Goal: Task Accomplishment & Management: Manage account settings

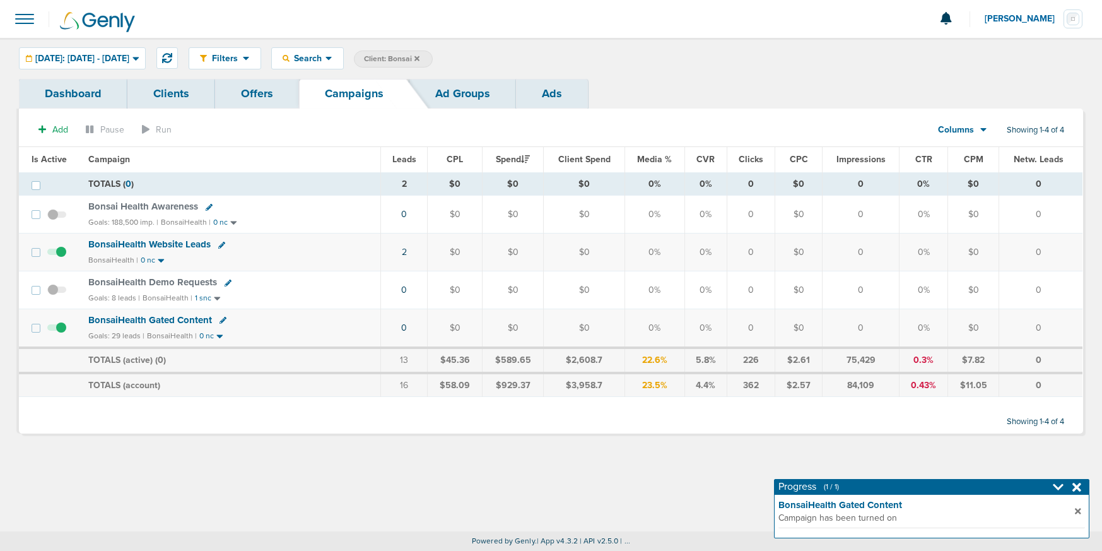
click at [433, 57] on label "Client: Bonsai" at bounding box center [393, 58] width 79 height 17
click at [420, 57] on icon at bounding box center [417, 58] width 5 height 5
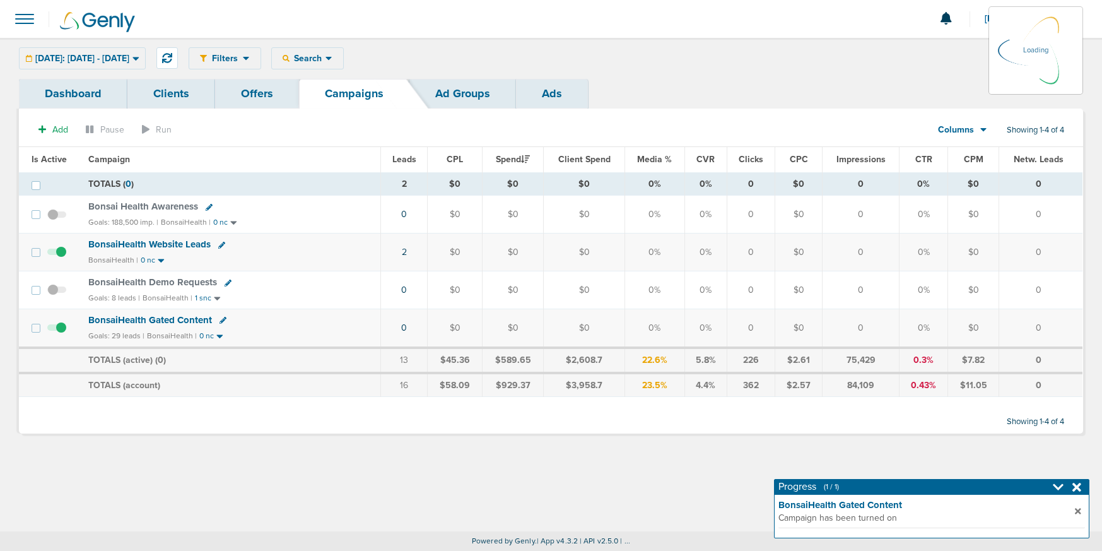
click at [338, 55] on div "Filters Active Only Settings Status Active Inactive Objectives MQL SQL Traffic …" at bounding box center [636, 58] width 895 height 22
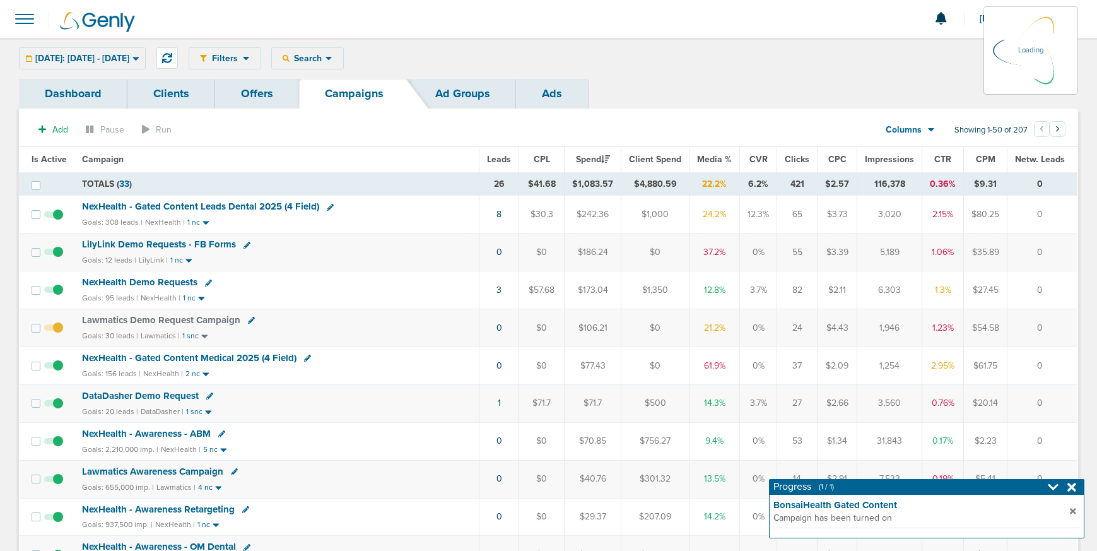
click at [339, 58] on div "Filters Active Only Settings Status Active Inactive Objectives MQL SQL Traffic …" at bounding box center [634, 58] width 890 height 22
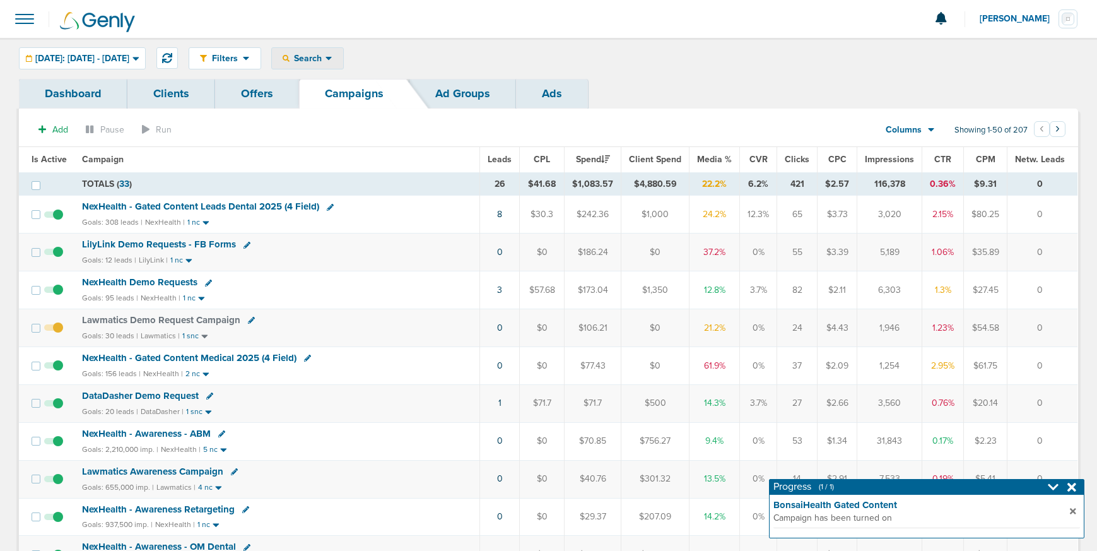
click at [326, 57] on span "Search" at bounding box center [308, 58] width 36 height 11
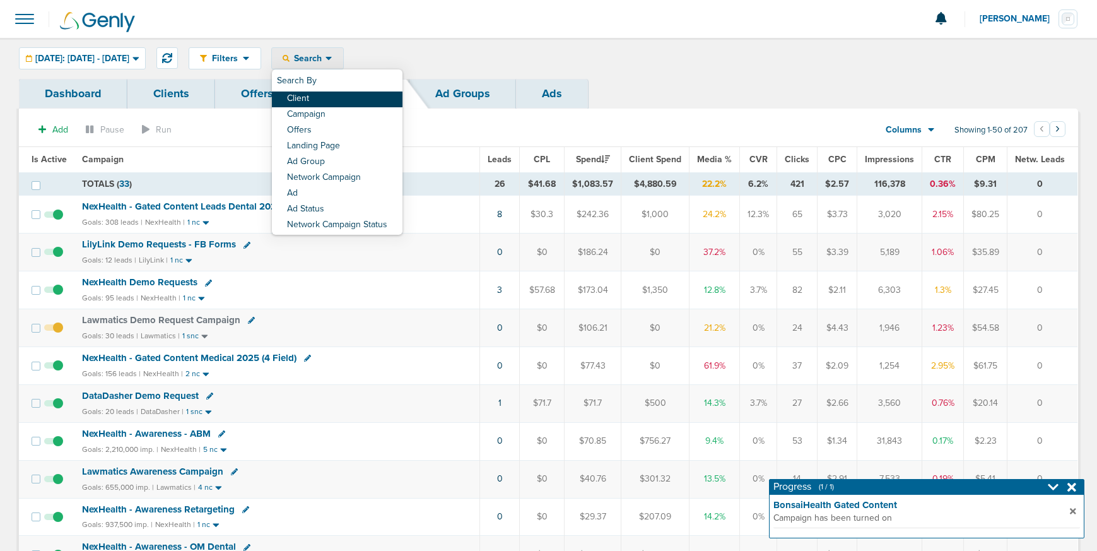
click at [354, 96] on link "Client" at bounding box center [337, 99] width 131 height 16
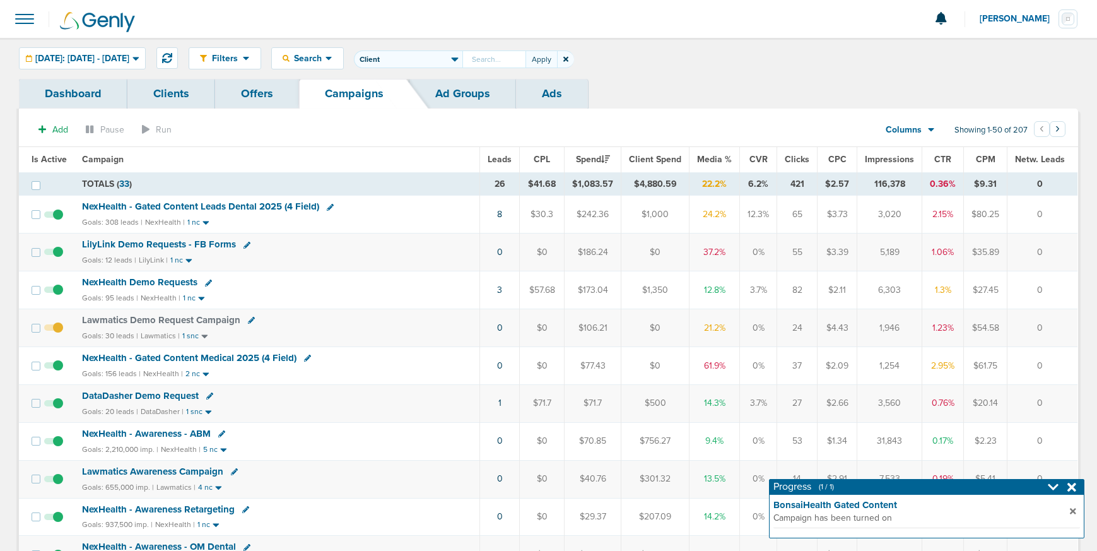
click at [569, 62] on icon at bounding box center [565, 60] width 5 height 8
click at [332, 59] on icon at bounding box center [329, 59] width 6 height 4
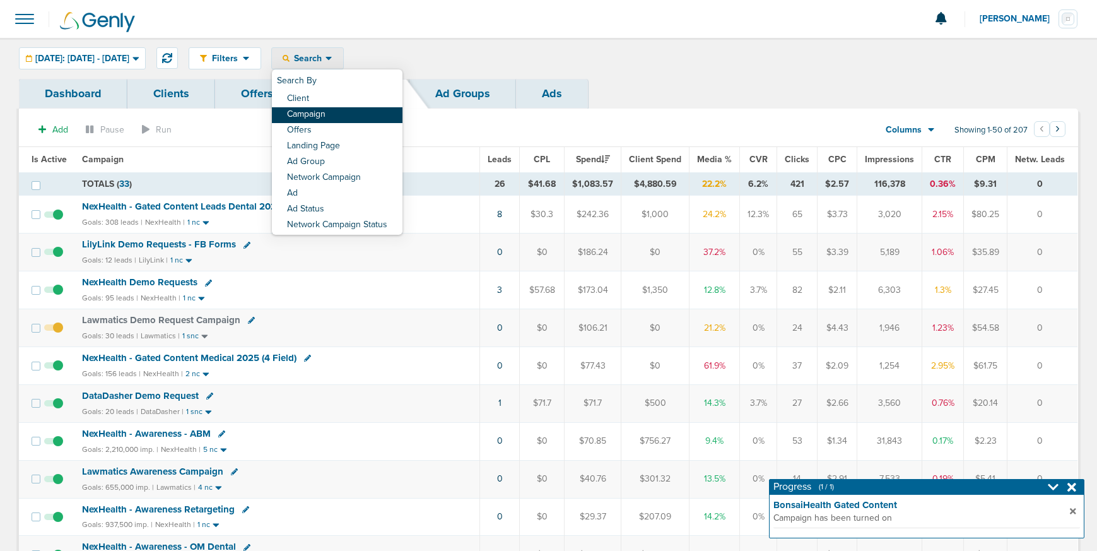
click at [341, 115] on link "Campaign" at bounding box center [337, 115] width 131 height 16
select select "cmpName"
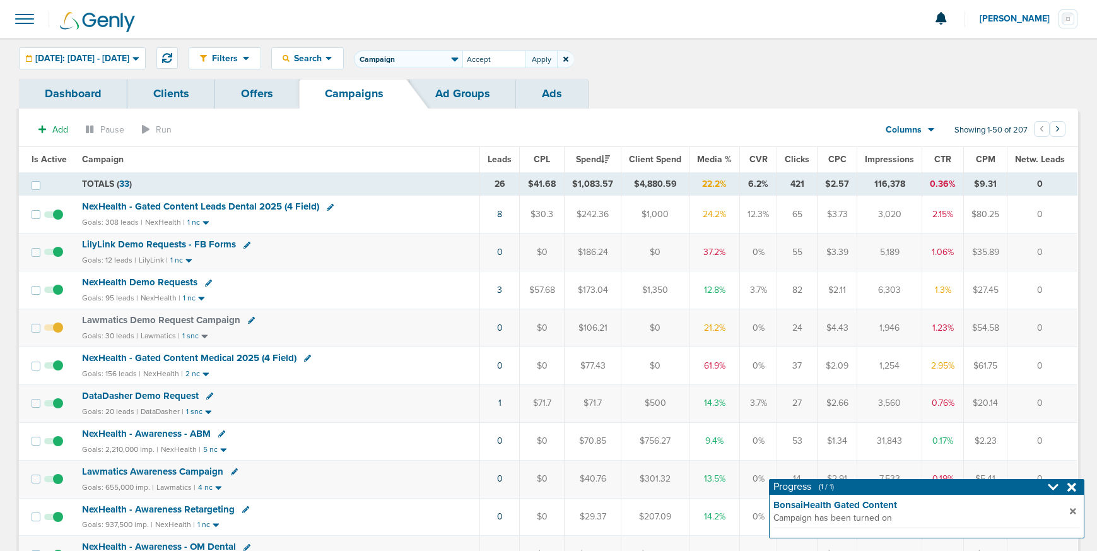
type input "Accept"
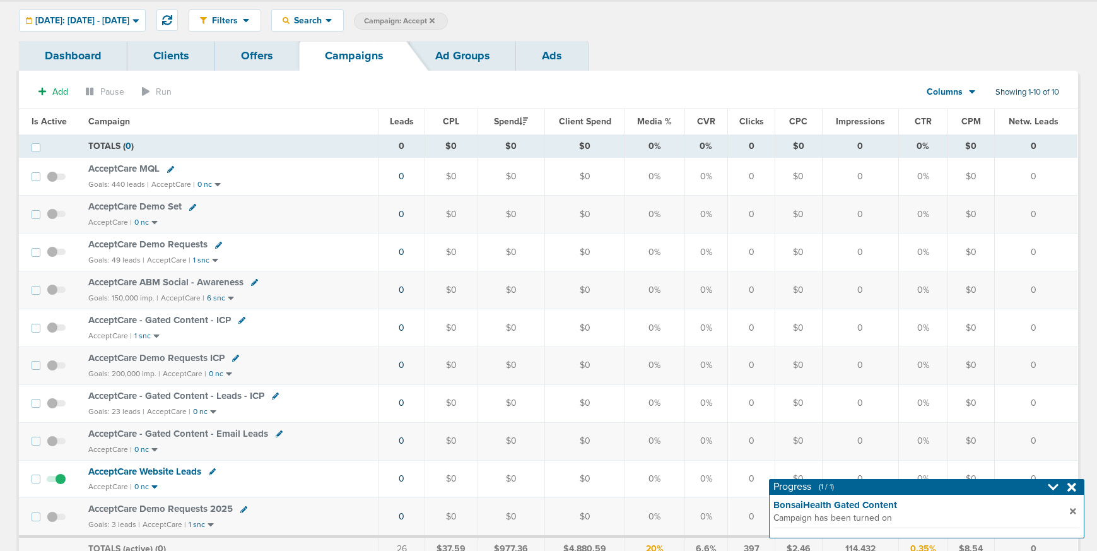
scroll to position [40, 0]
click at [435, 20] on icon at bounding box center [432, 19] width 5 height 8
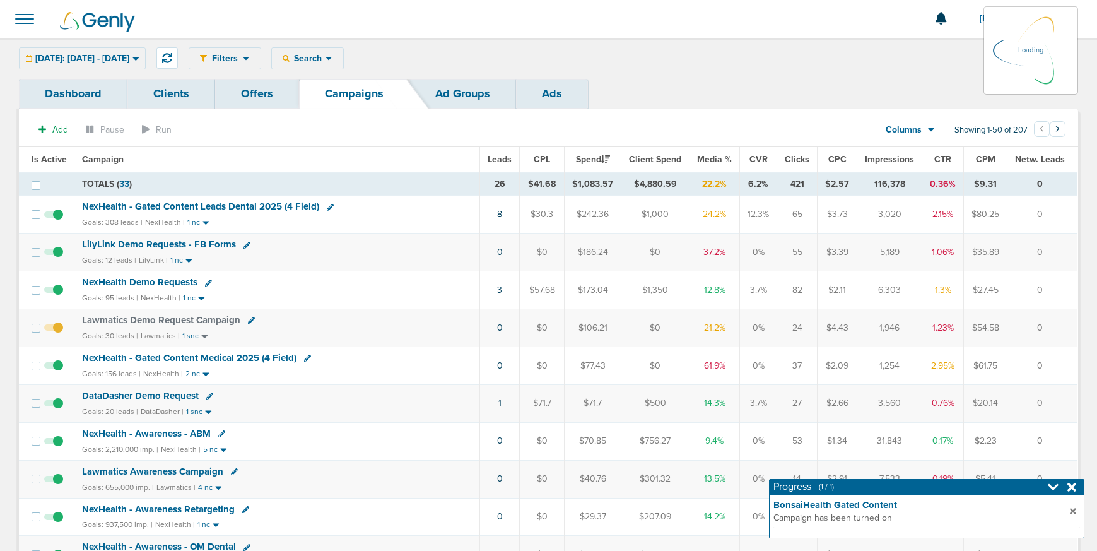
click at [338, 60] on div "Filters Active Only Settings Status Active Inactive Objectives MQL SQL Traffic …" at bounding box center [634, 58] width 890 height 22
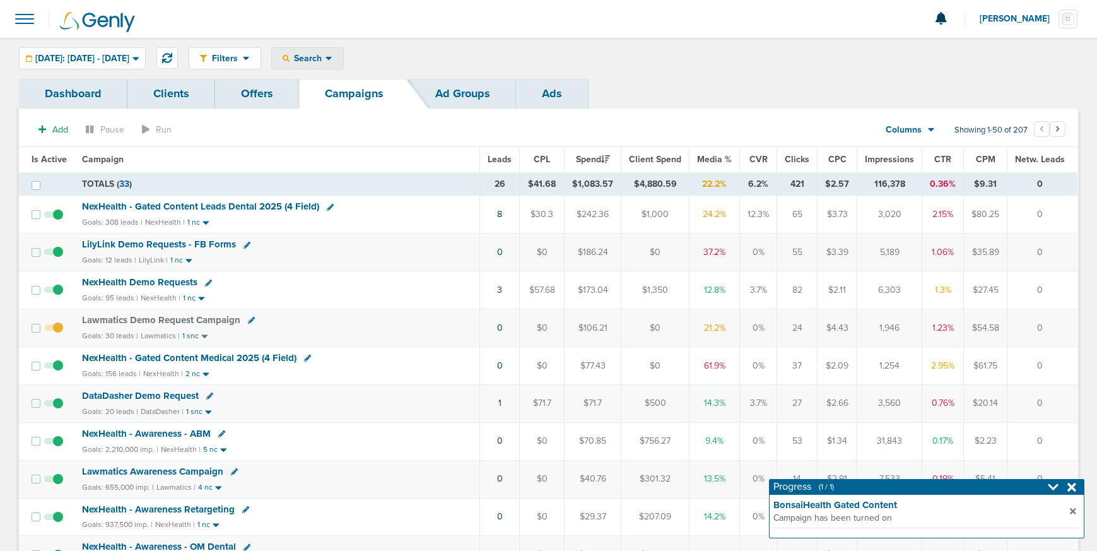
click at [326, 59] on span "Search" at bounding box center [308, 58] width 36 height 11
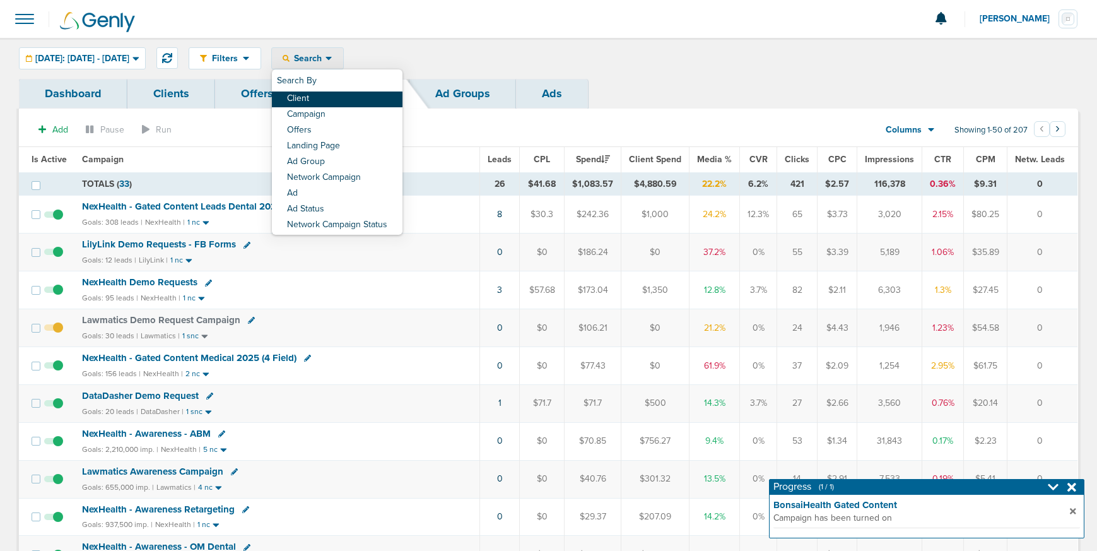
click at [346, 96] on link "Client" at bounding box center [337, 99] width 131 height 16
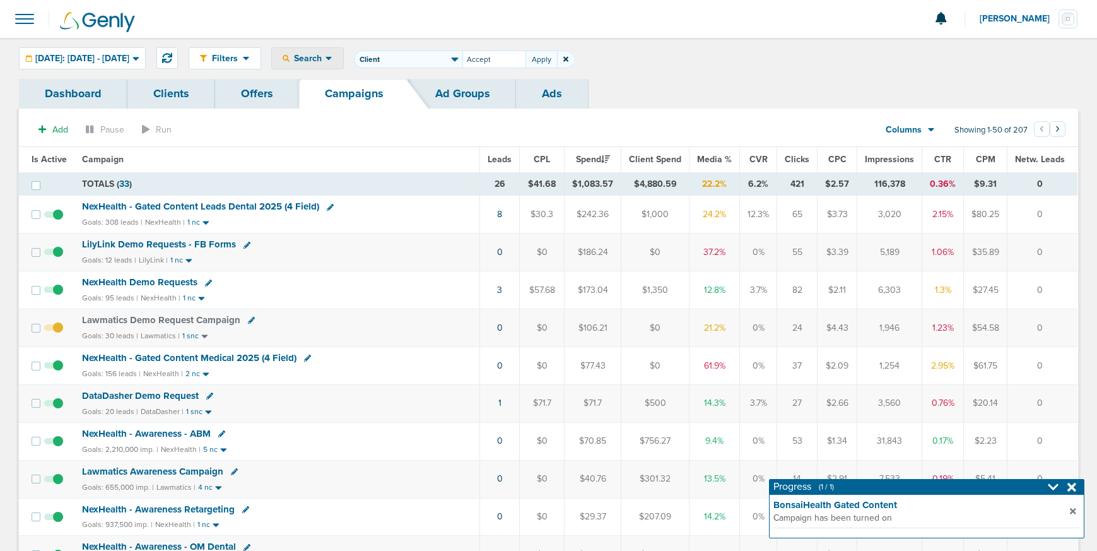
type input "Accept"
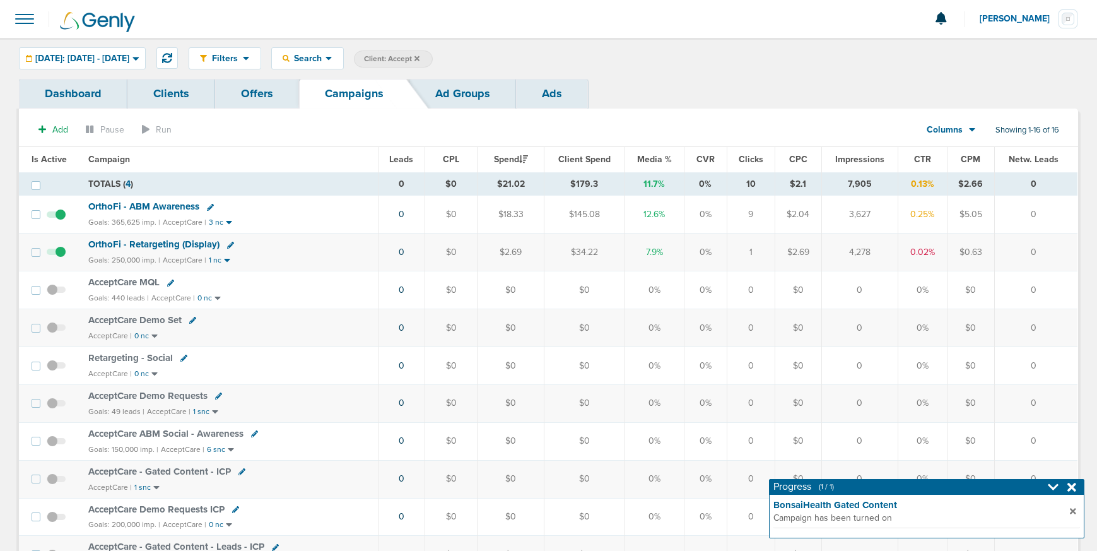
click at [133, 206] on span "OrthoFi - ABM Awareness" at bounding box center [143, 206] width 111 height 11
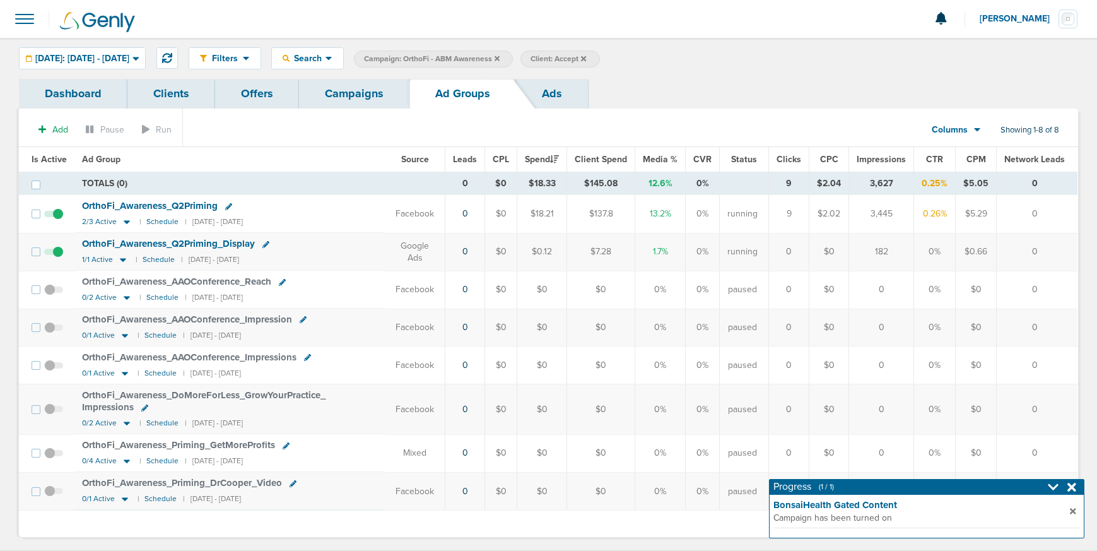
click at [550, 97] on link "Ads" at bounding box center [552, 94] width 72 height 30
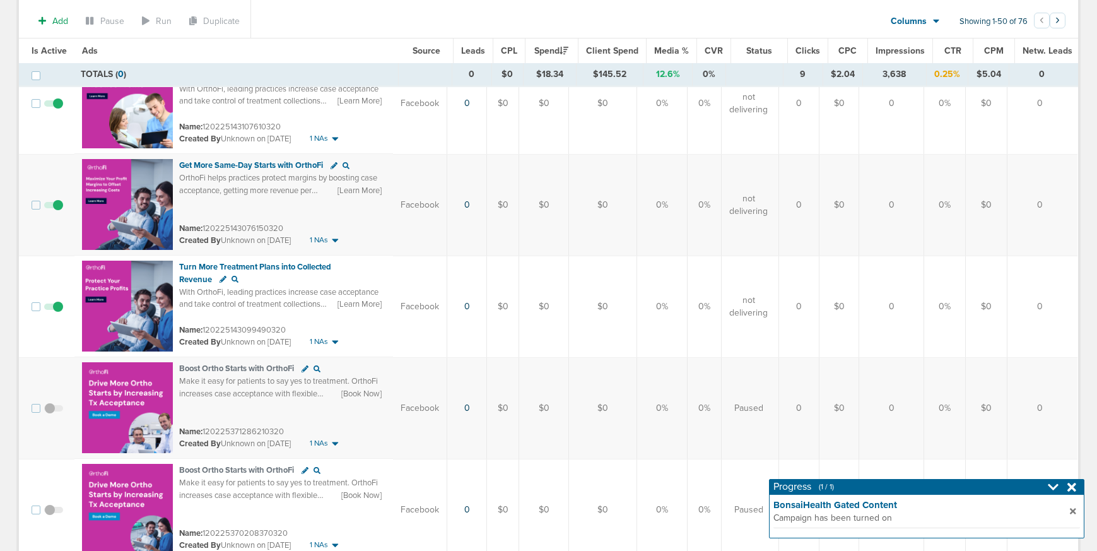
scroll to position [4791, 0]
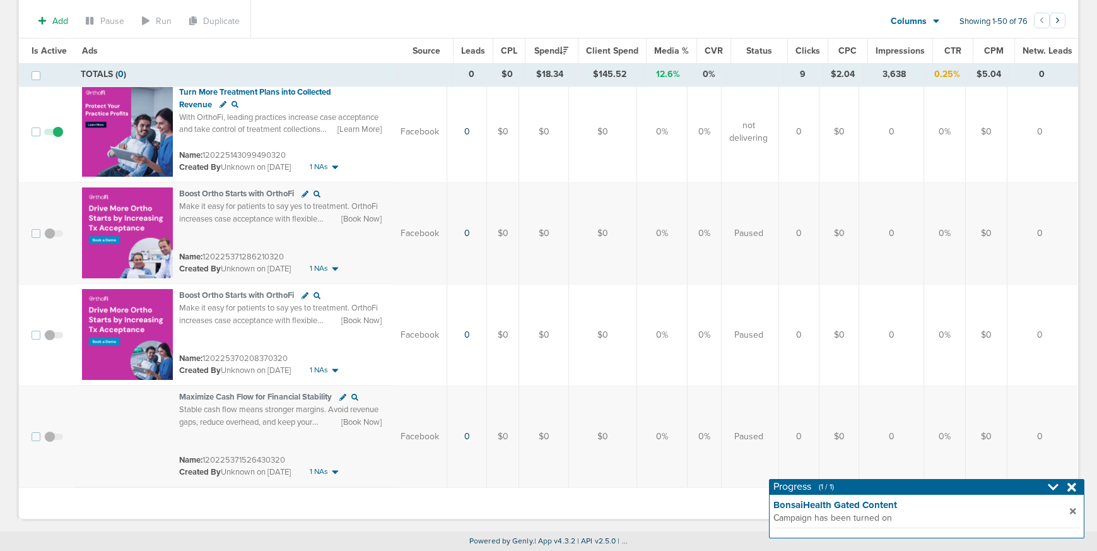
click at [1074, 489] on icon at bounding box center [1072, 487] width 9 height 9
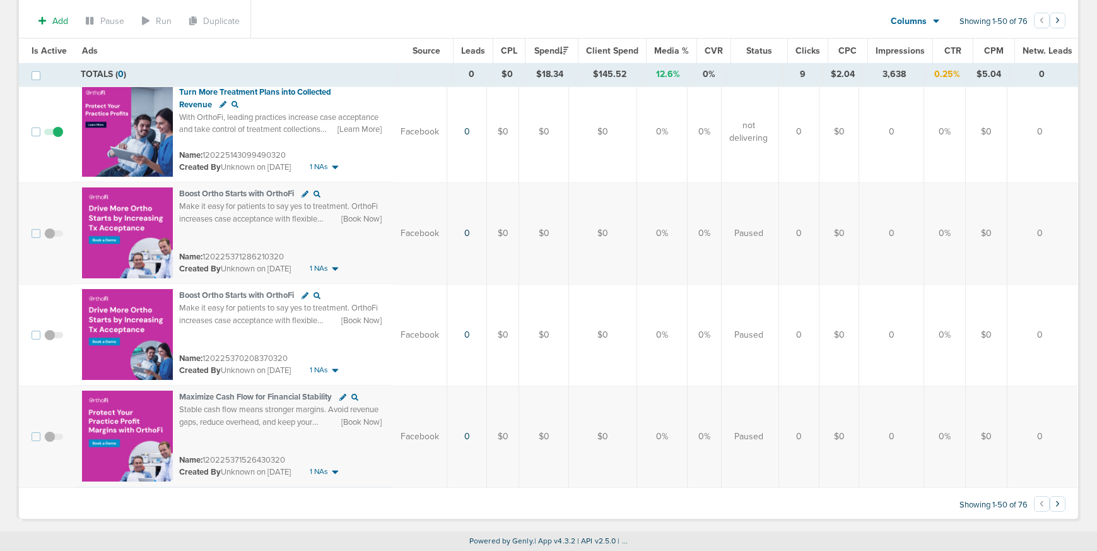
click at [1058, 506] on button "›" at bounding box center [1058, 504] width 16 height 16
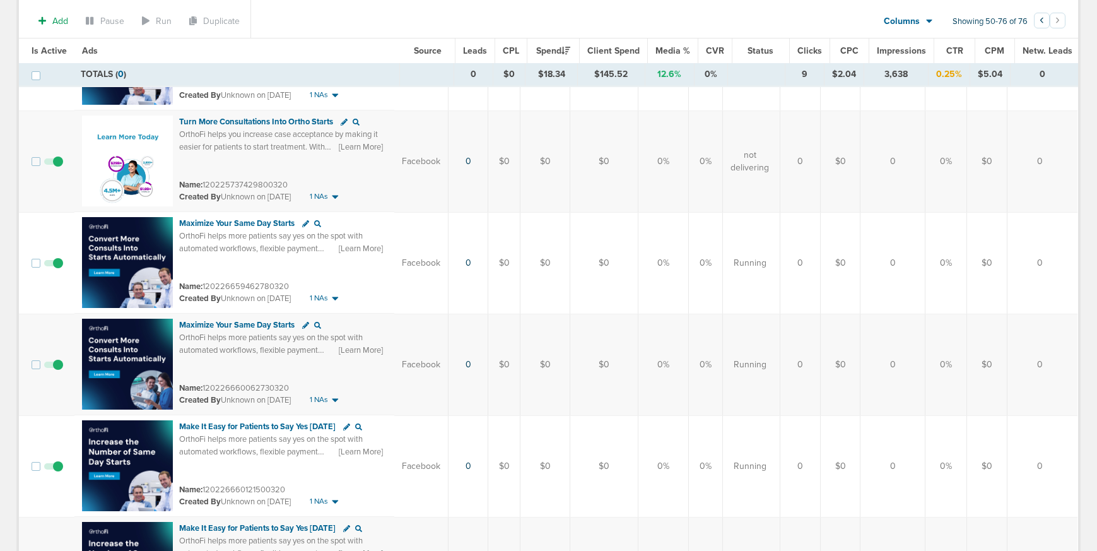
scroll to position [0, 0]
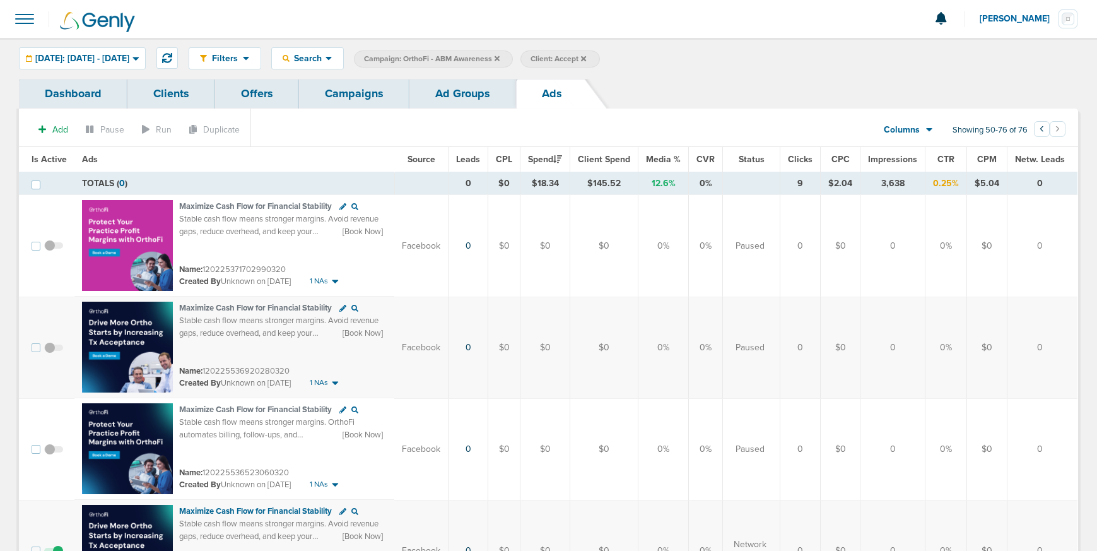
click at [457, 94] on link "Ad Groups" at bounding box center [463, 94] width 107 height 30
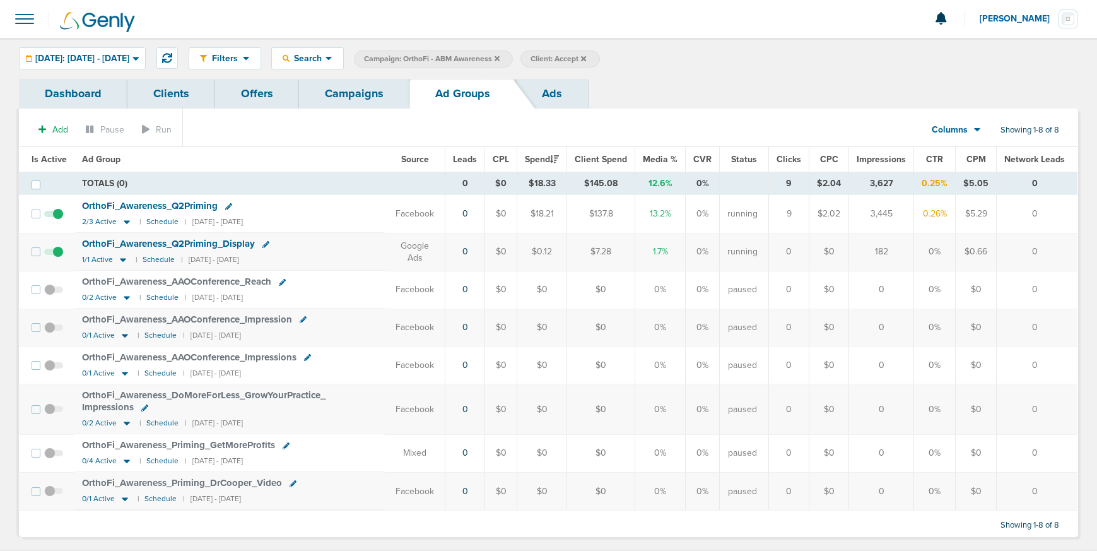
click at [500, 56] on icon at bounding box center [497, 59] width 5 height 8
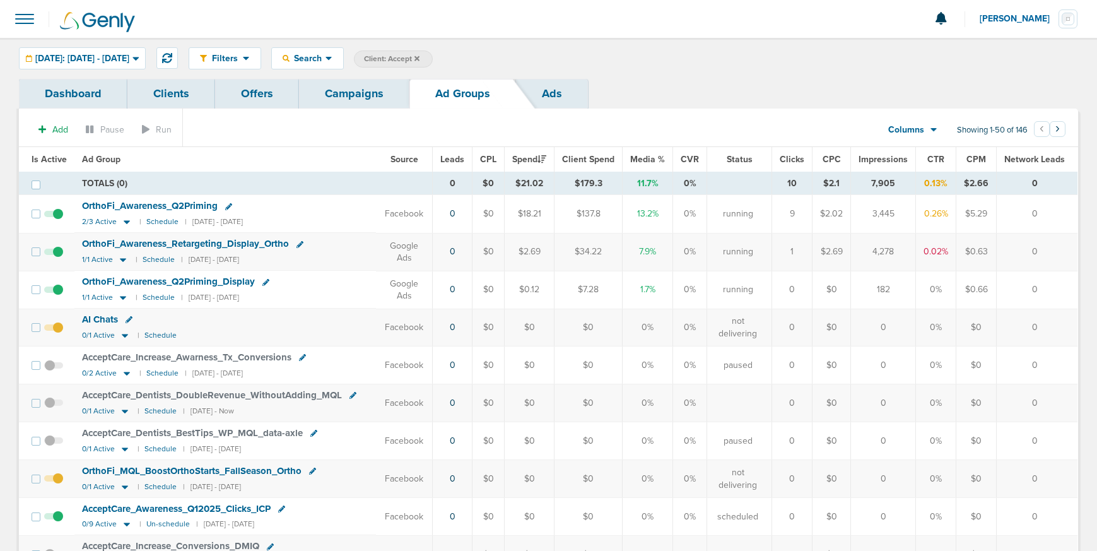
click at [367, 102] on link "Campaigns" at bounding box center [354, 94] width 110 height 30
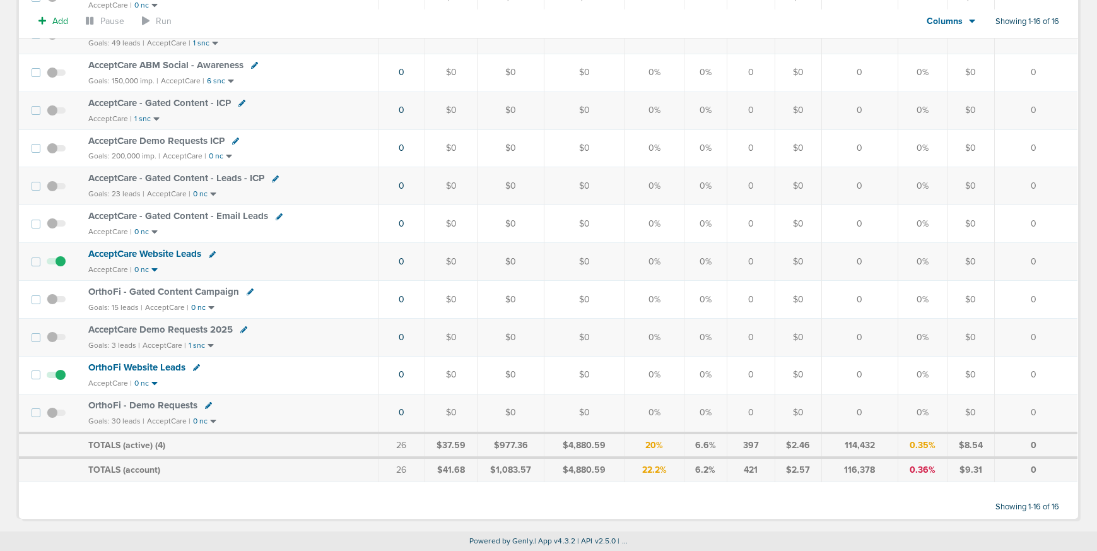
scroll to position [372, 0]
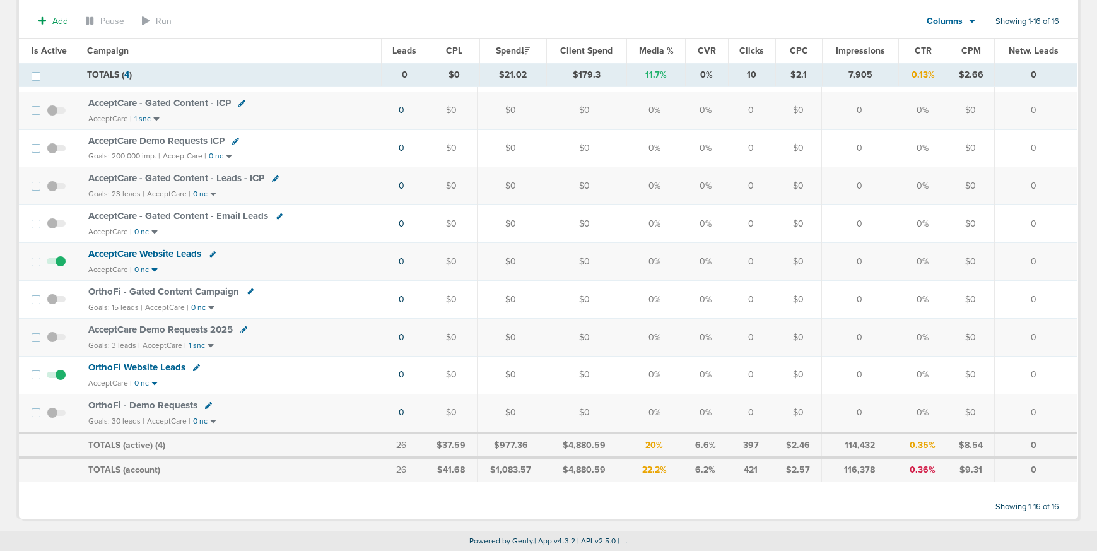
click at [133, 329] on span "AcceptCare Demo Requests 2025" at bounding box center [160, 329] width 144 height 11
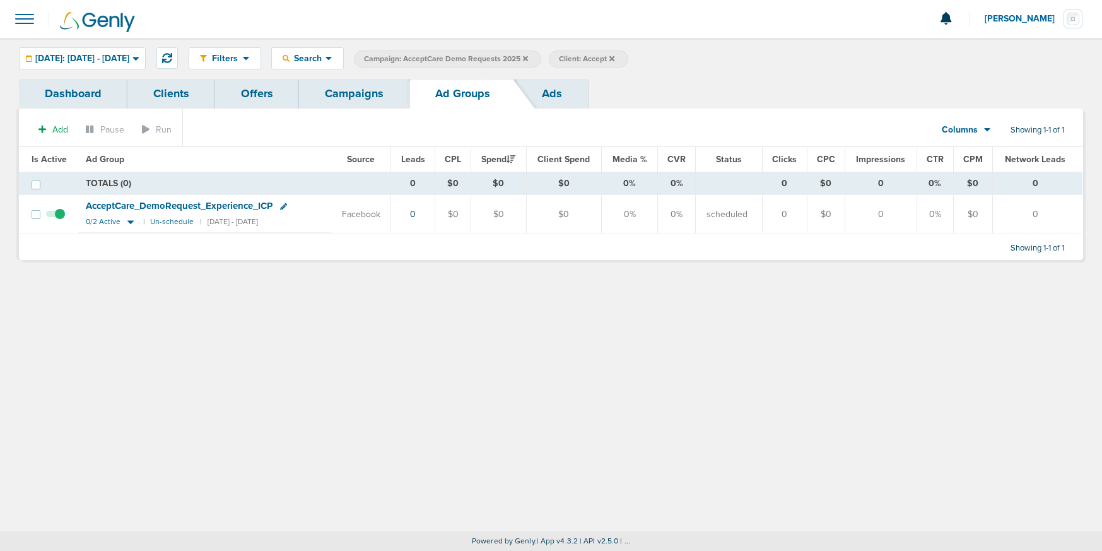
click at [357, 102] on link "Campaigns" at bounding box center [354, 94] width 110 height 30
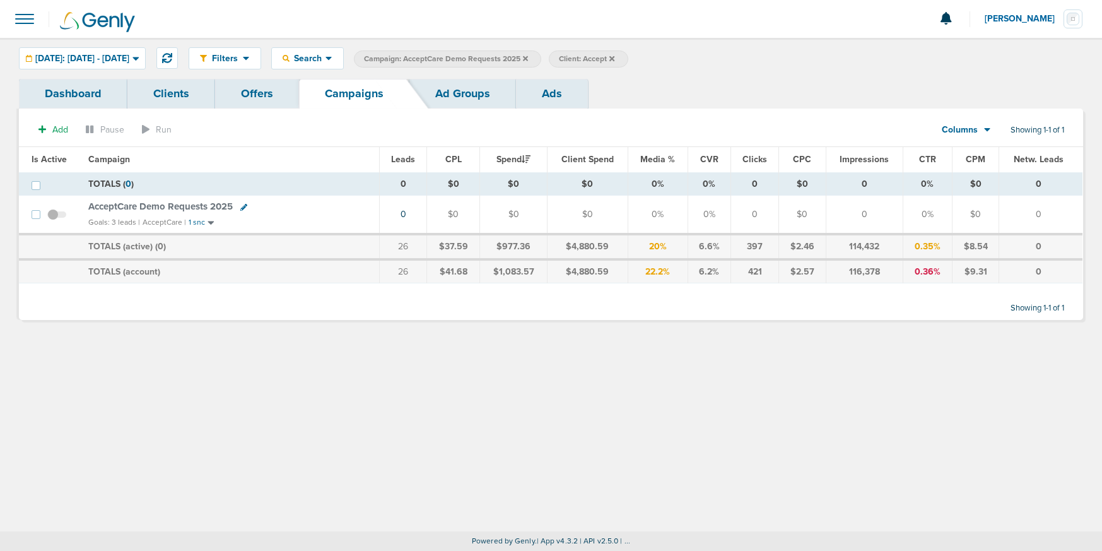
click at [528, 58] on icon at bounding box center [525, 58] width 5 height 5
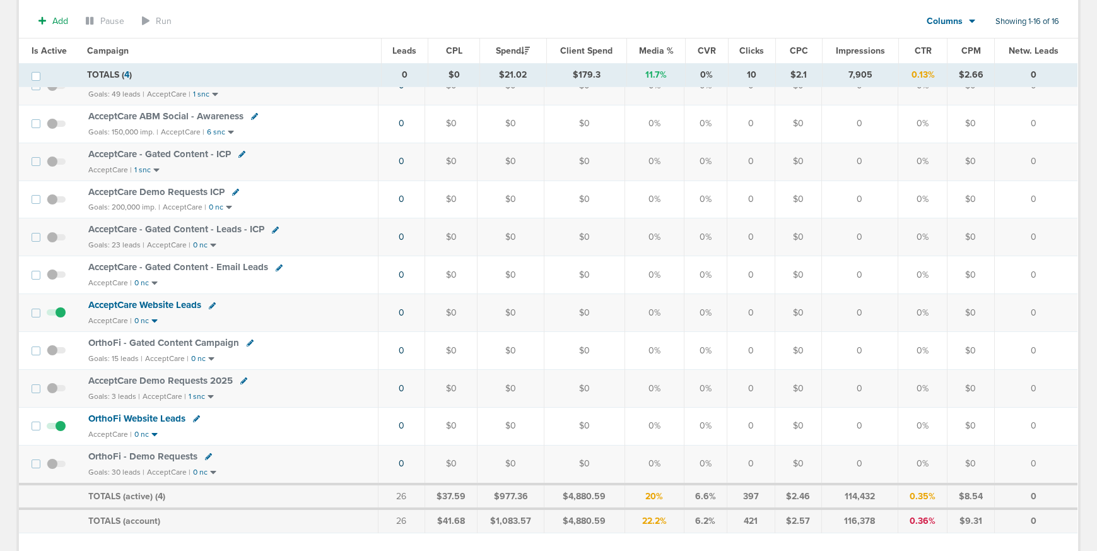
scroll to position [320, 0]
click at [123, 454] on span "OrthoFi - Demo Requests" at bounding box center [142, 456] width 109 height 11
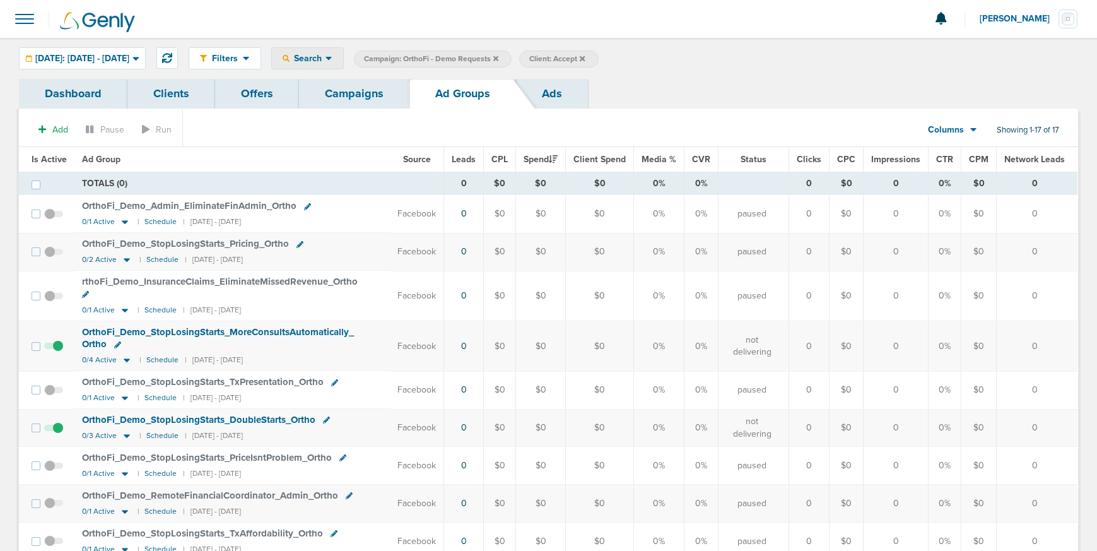
click at [326, 53] on span "Search" at bounding box center [308, 58] width 36 height 11
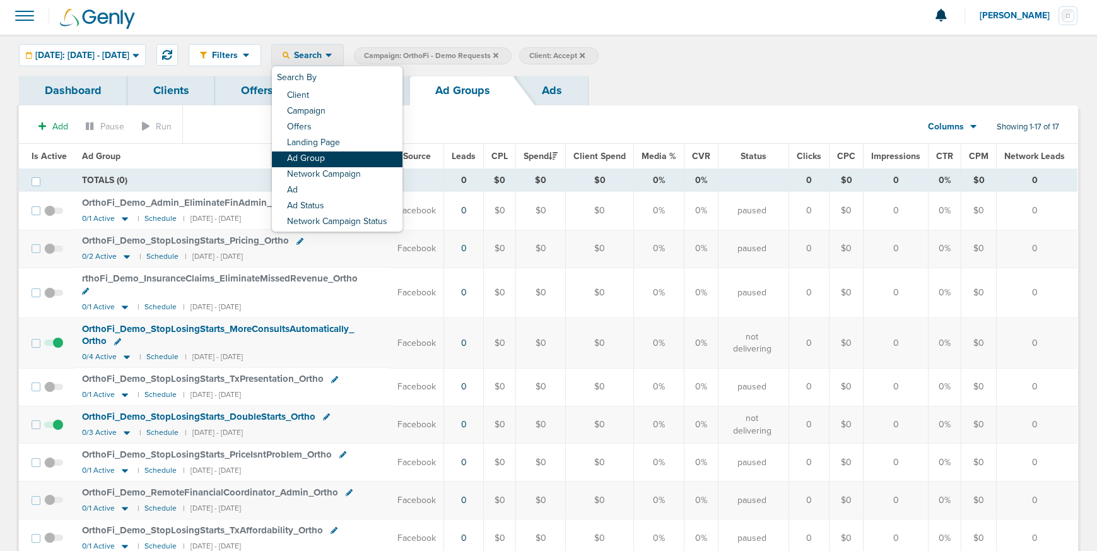
scroll to position [2, 0]
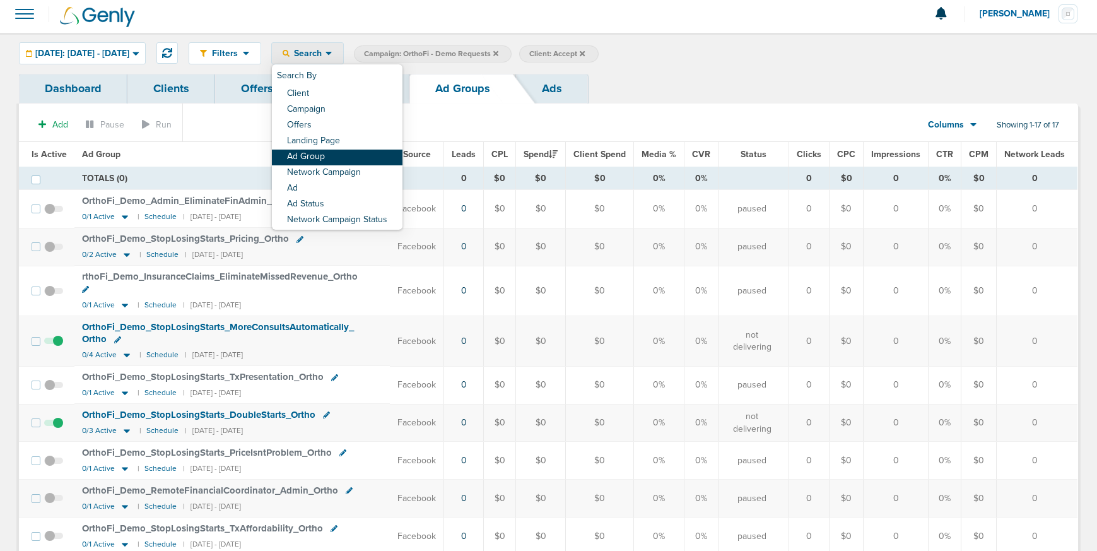
click at [343, 158] on link "Ad Group" at bounding box center [337, 158] width 131 height 16
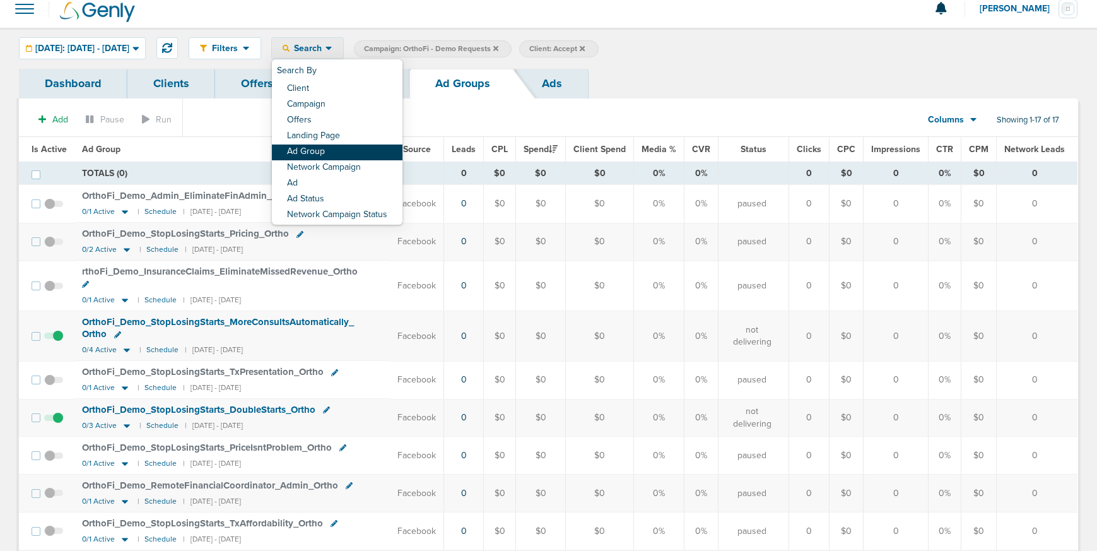
select select "adGroupName"
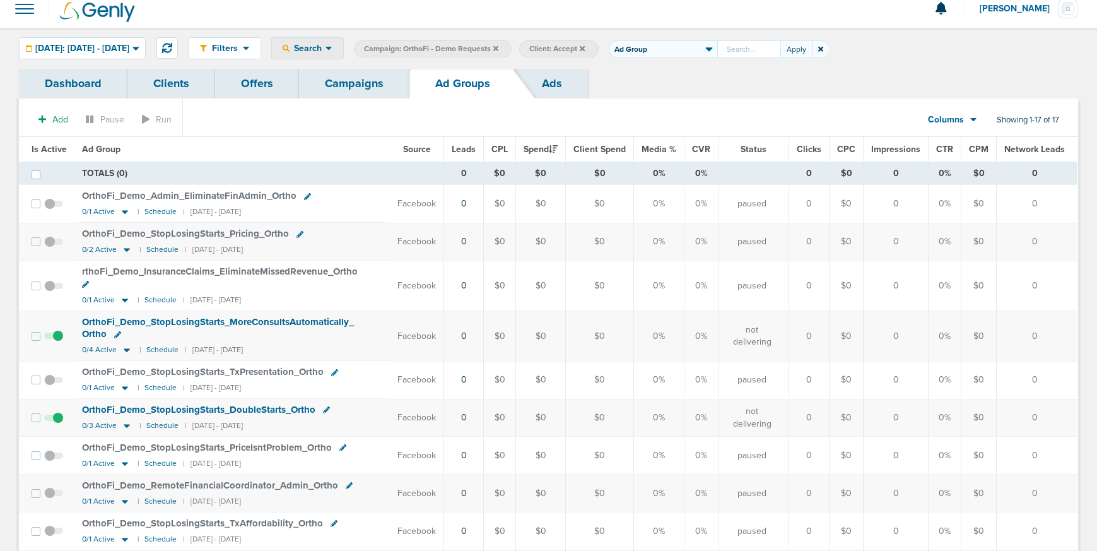
scroll to position [11, 0]
type input "Insurance"
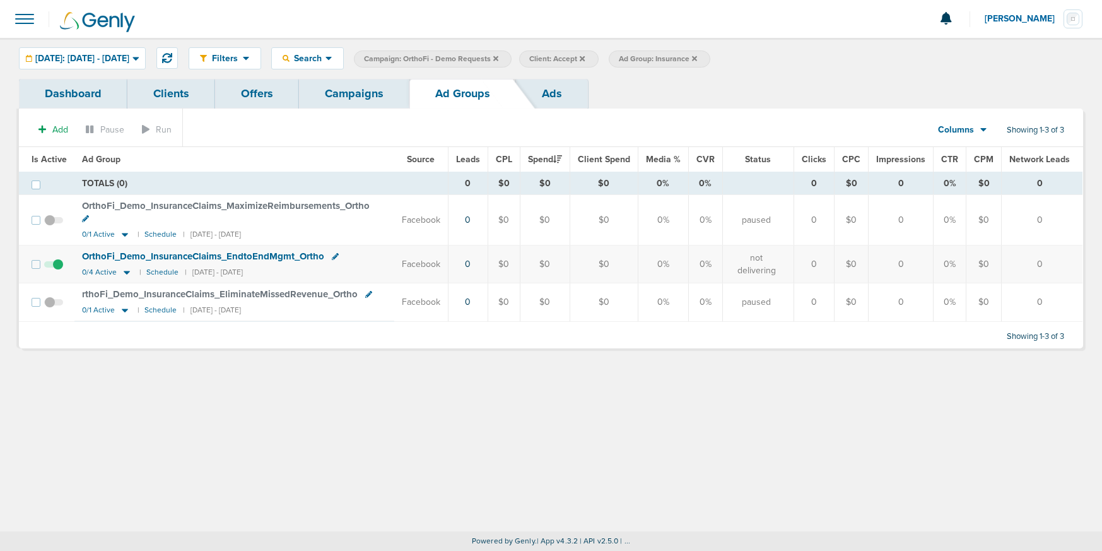
click at [531, 90] on link "Ads" at bounding box center [552, 94] width 72 height 30
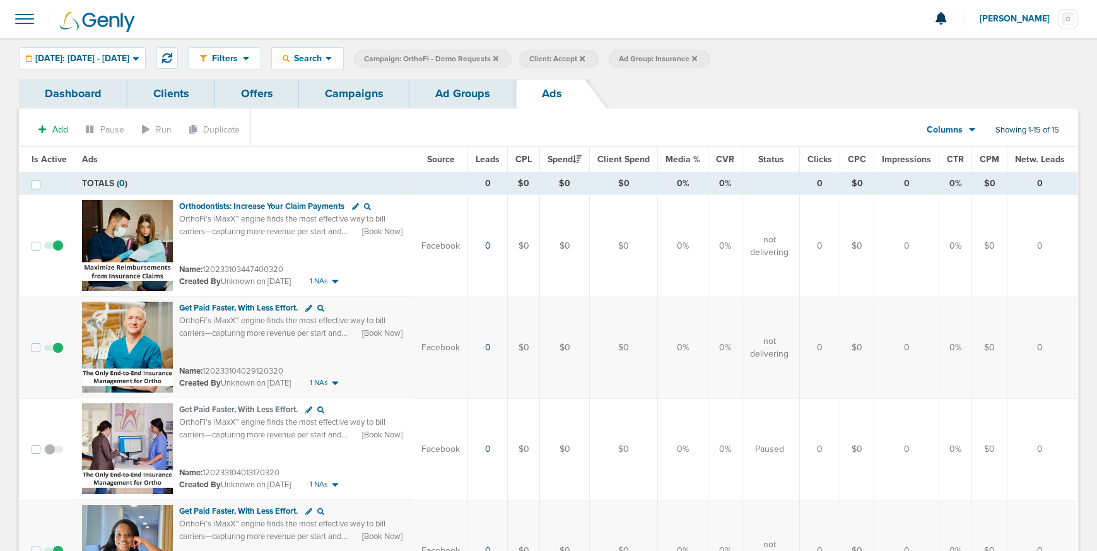
click at [354, 97] on link "Campaigns" at bounding box center [354, 94] width 110 height 30
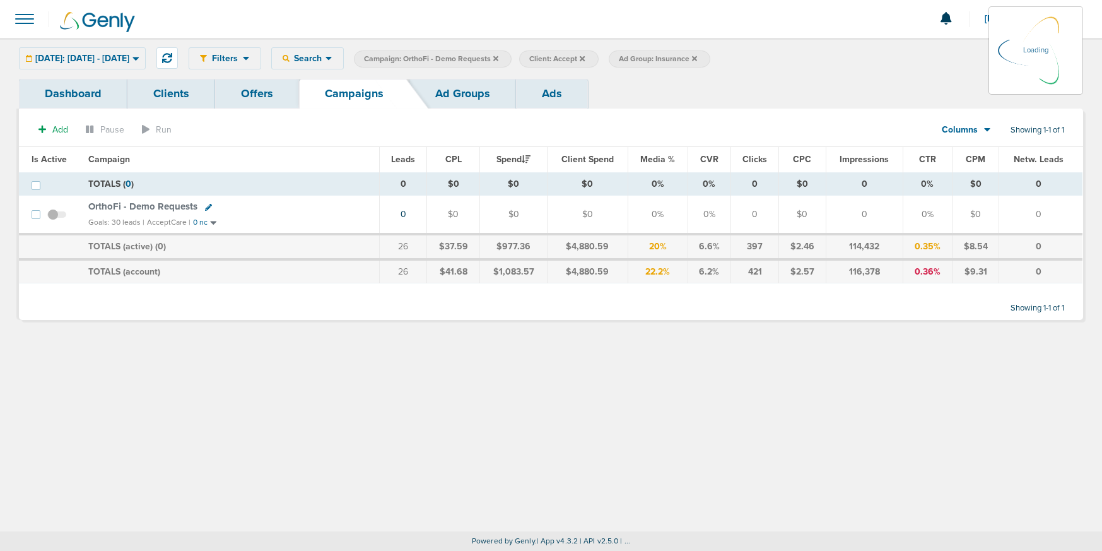
click at [498, 60] on icon at bounding box center [495, 59] width 5 height 8
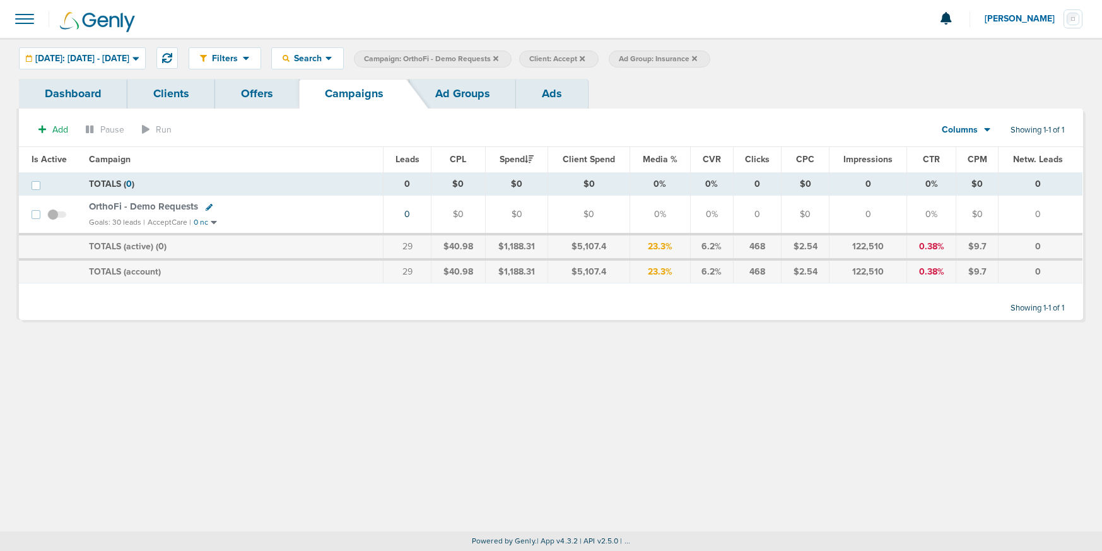
click at [498, 55] on icon at bounding box center [495, 59] width 5 height 8
click at [420, 59] on icon at bounding box center [417, 59] width 5 height 8
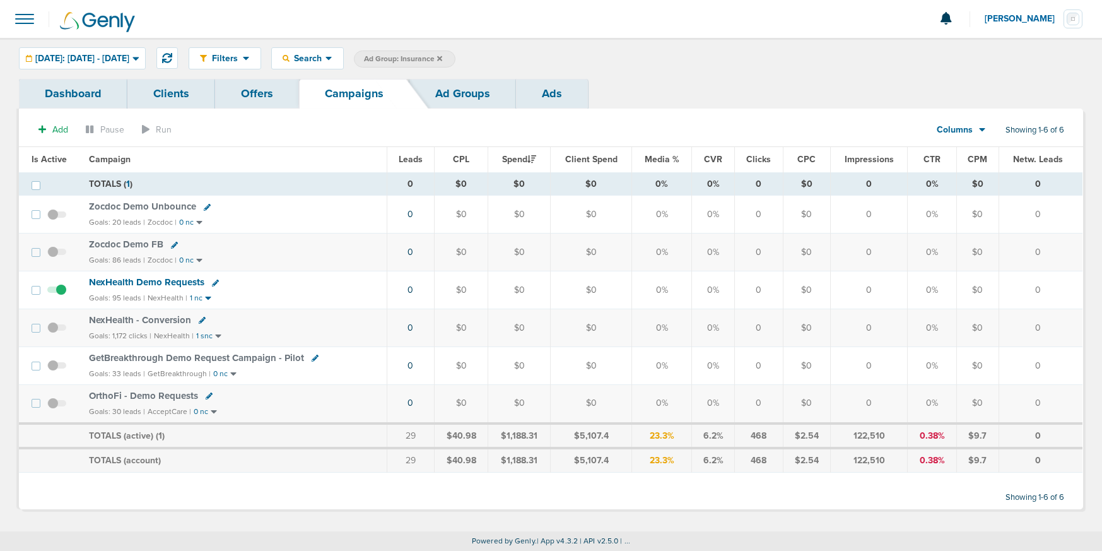
click at [442, 58] on icon at bounding box center [439, 59] width 5 height 8
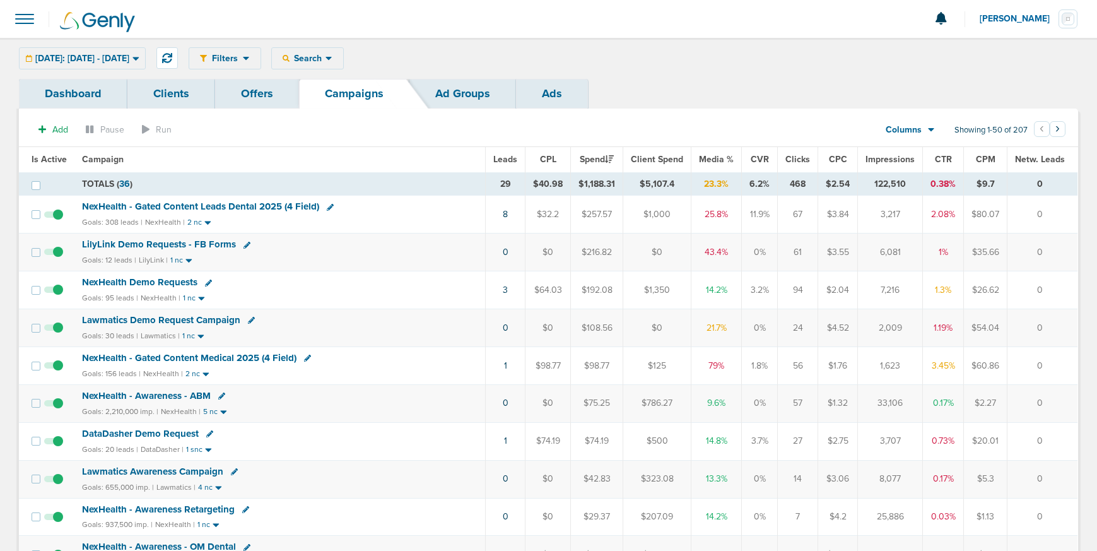
scroll to position [3, 0]
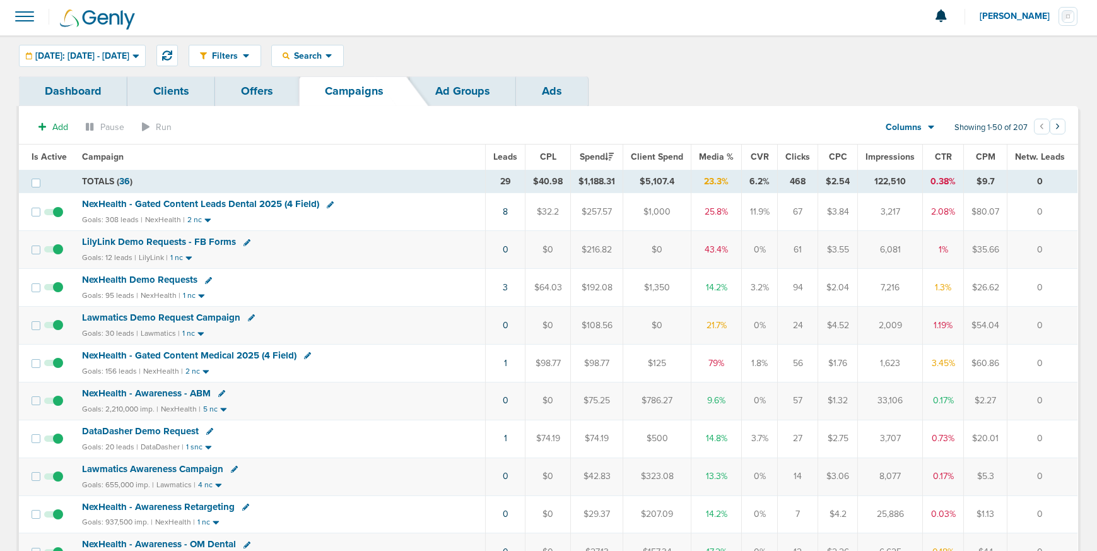
click at [127, 276] on span "NexHealth Demo Requests" at bounding box center [139, 279] width 115 height 11
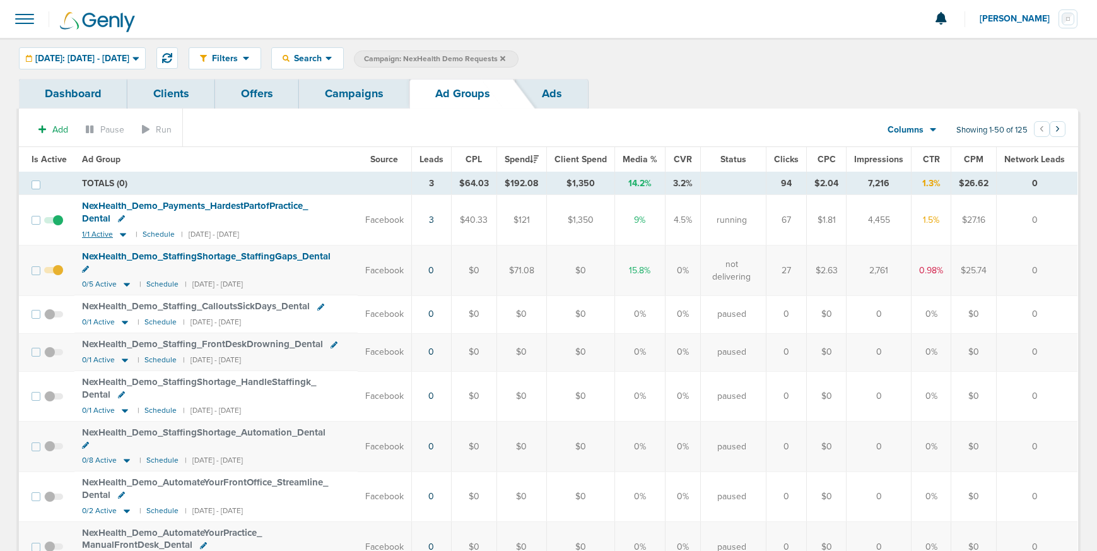
click at [121, 235] on icon at bounding box center [123, 235] width 6 height 4
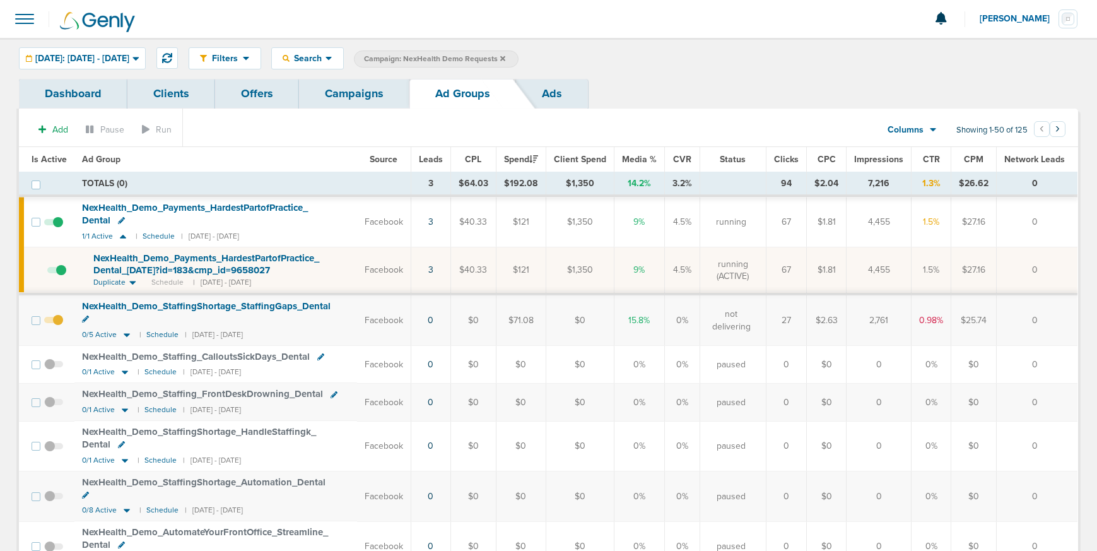
click at [121, 219] on icon at bounding box center [121, 220] width 7 height 7
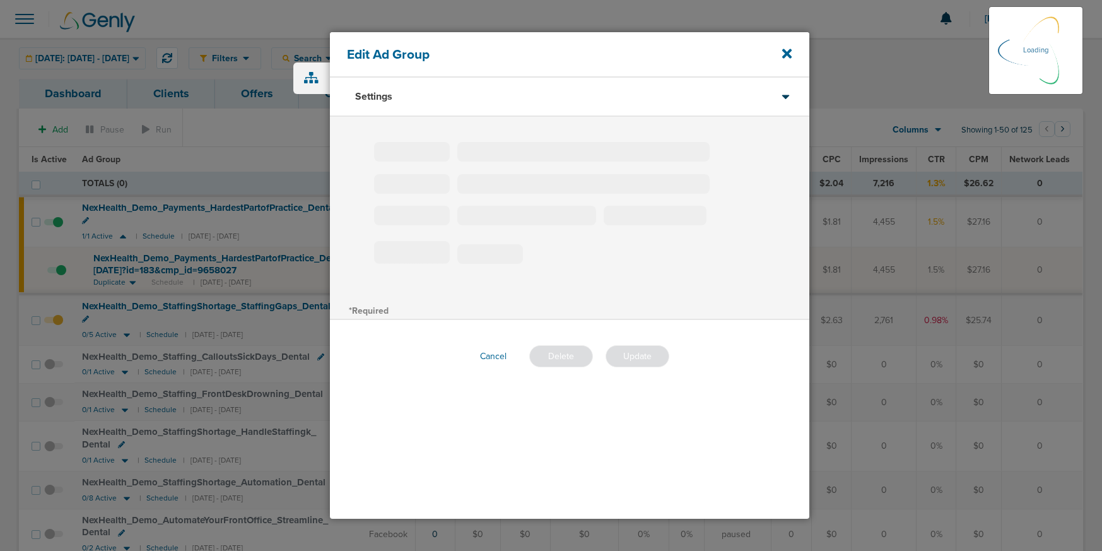
type input "NexHealth_Demo_Payments_HardestPartofPractice_Dental"
type input "240"
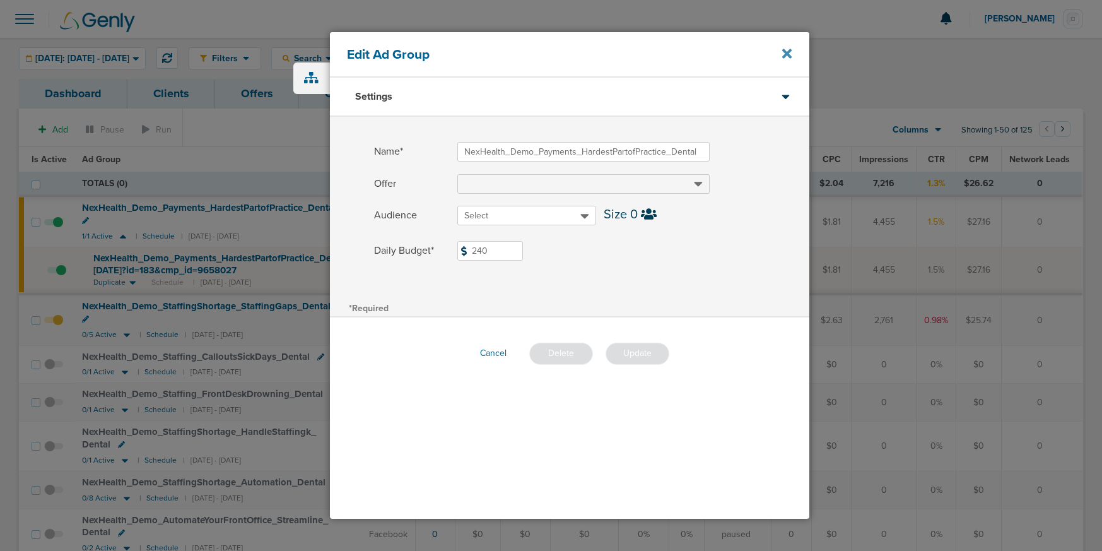
click at [790, 52] on icon at bounding box center [786, 54] width 9 height 14
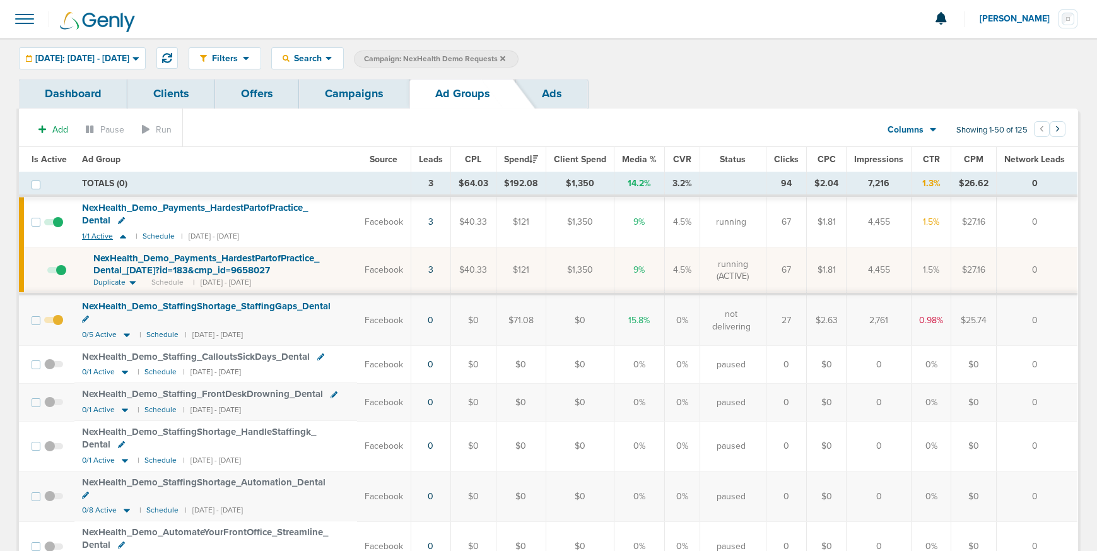
scroll to position [1, 0]
click at [122, 236] on icon at bounding box center [123, 235] width 6 height 4
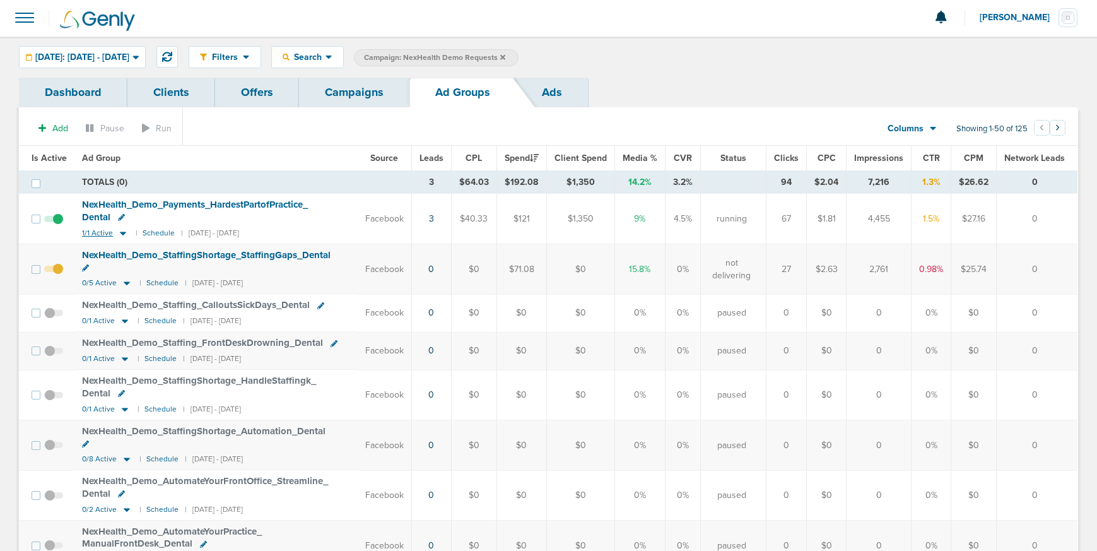
scroll to position [0, 0]
click at [126, 283] on icon at bounding box center [127, 285] width 6 height 4
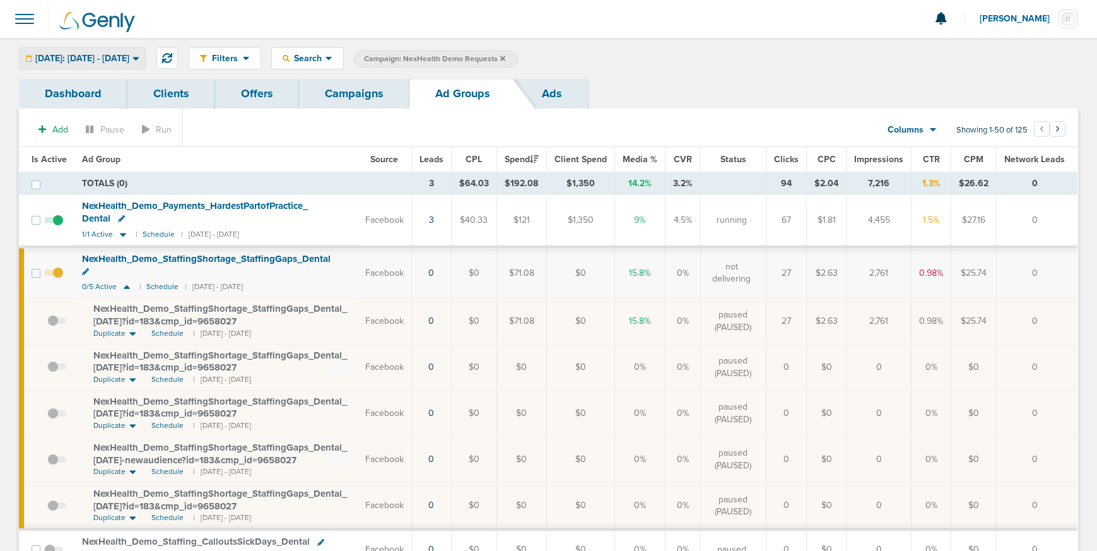
click at [50, 57] on span "[DATE]: [DATE] - [DATE]" at bounding box center [82, 58] width 94 height 9
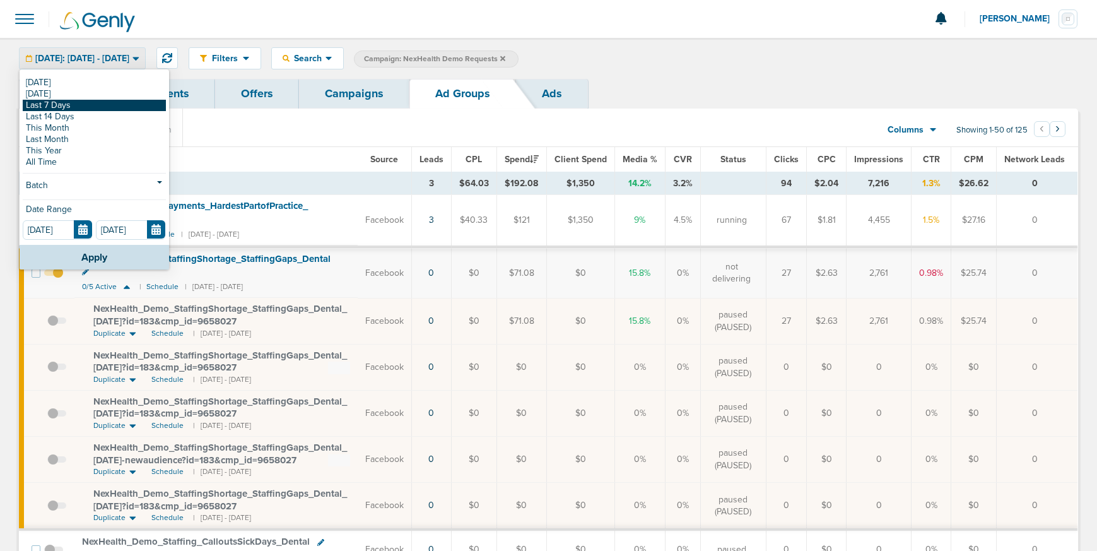
click at [56, 104] on link "Last 7 Days" at bounding box center [94, 105] width 143 height 11
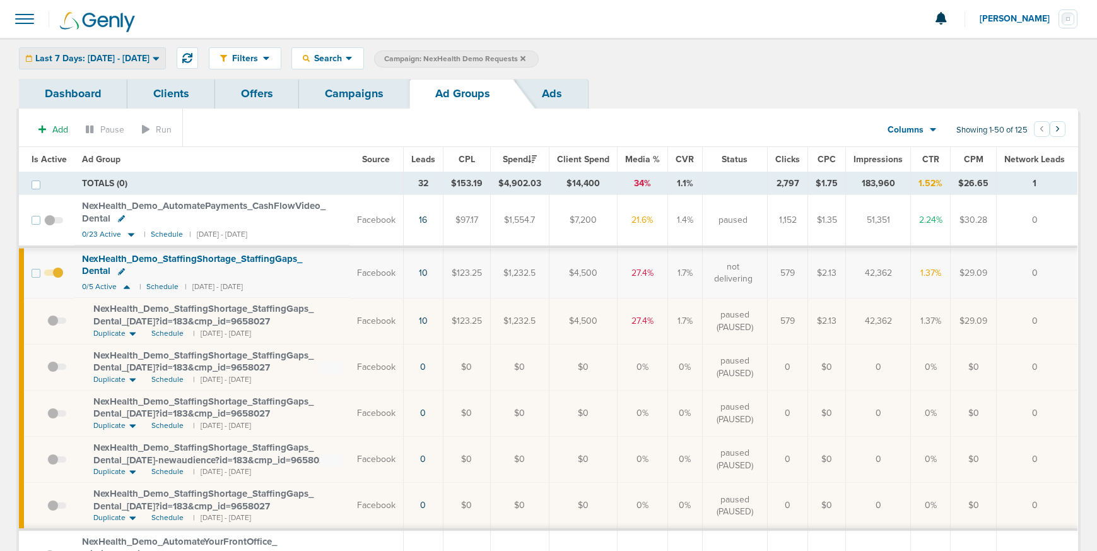
click at [80, 56] on span "Last 7 Days: [DATE] - [DATE]" at bounding box center [92, 58] width 114 height 9
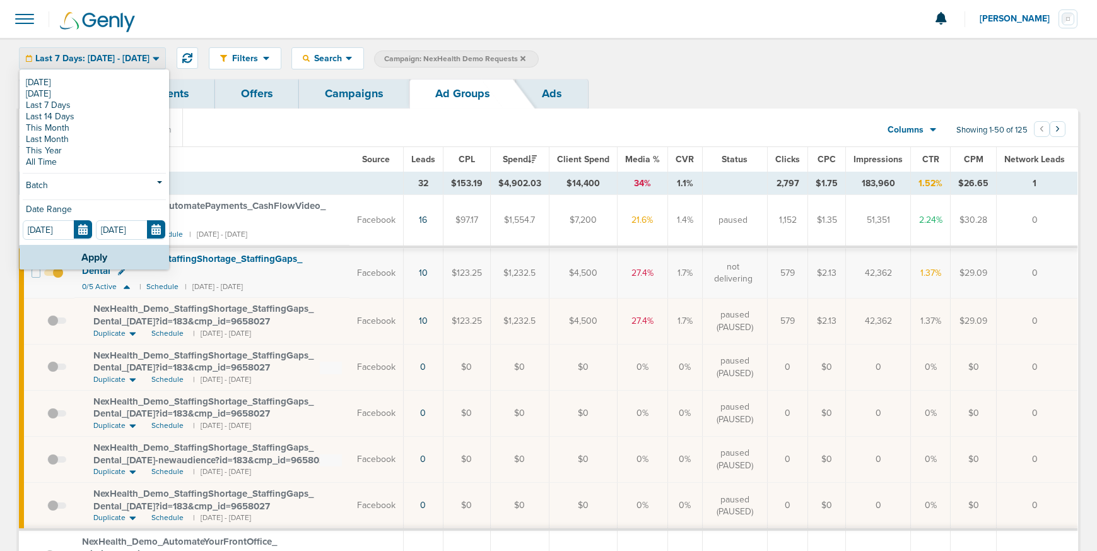
drag, startPoint x: 78, startPoint y: 113, endPoint x: 97, endPoint y: 233, distance: 121.4
click at [78, 113] on link "Last 14 Days" at bounding box center [94, 116] width 143 height 11
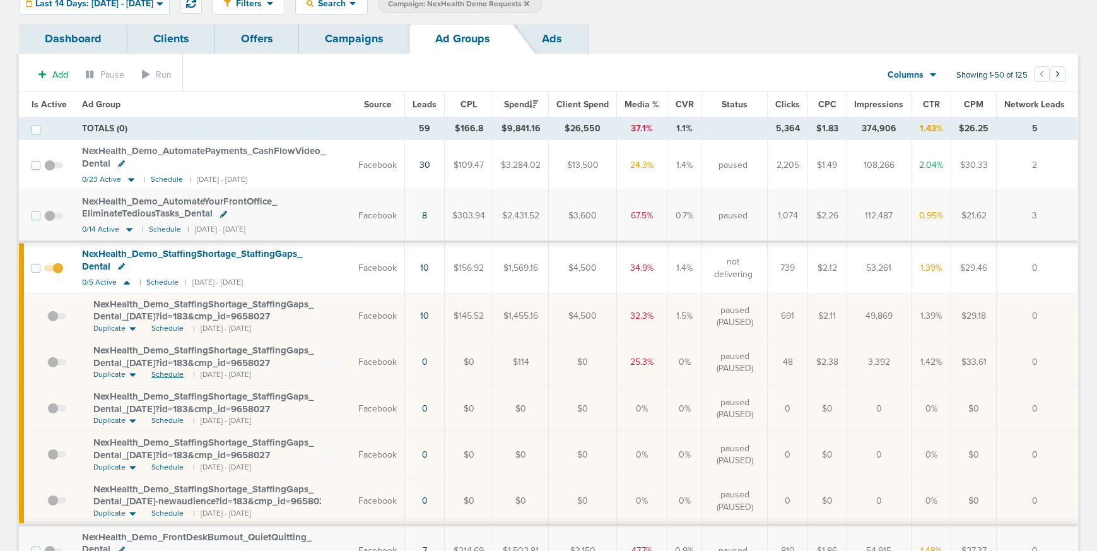
scroll to position [51, 0]
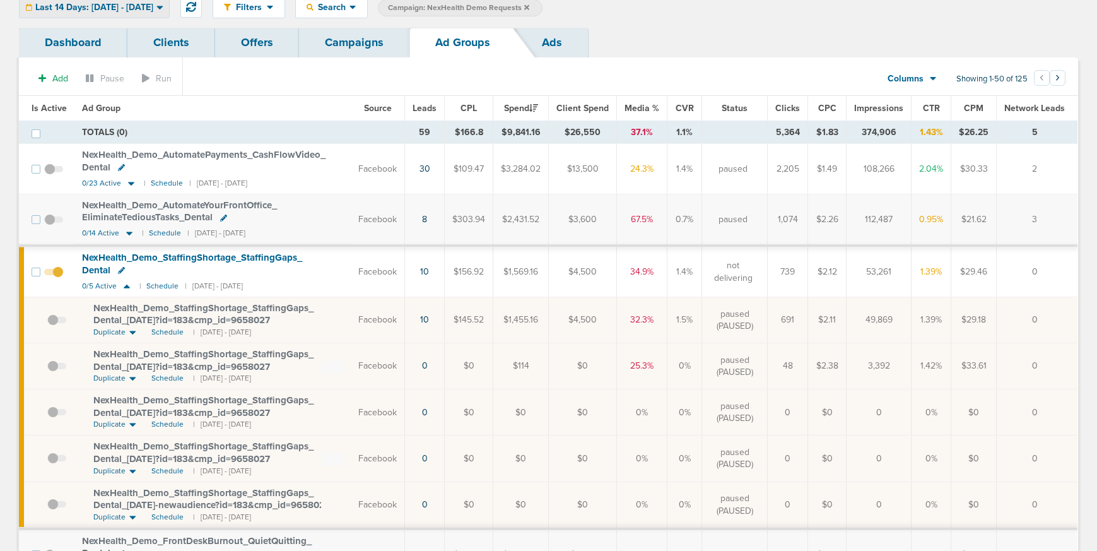
click at [88, 13] on div "Last 14 Days: [DATE] - [DATE]" at bounding box center [95, 7] width 150 height 21
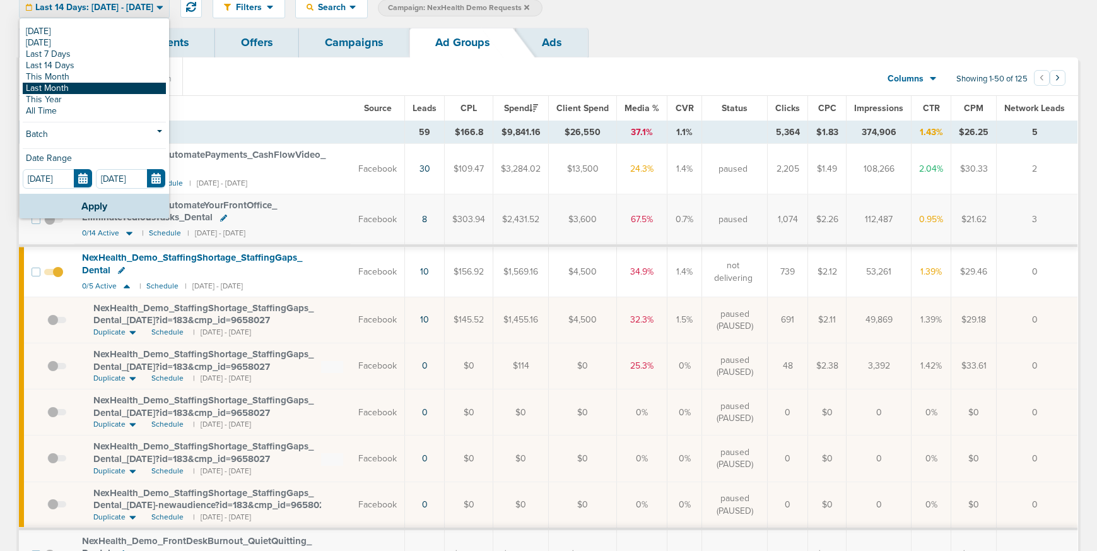
click at [84, 90] on link "Last Month" at bounding box center [94, 88] width 143 height 11
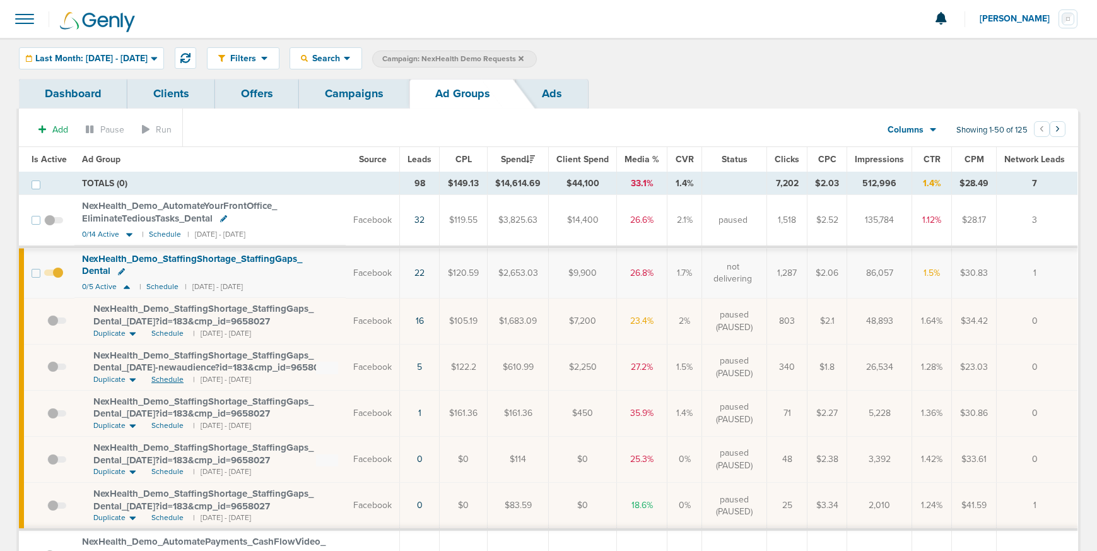
click at [169, 380] on span "Schedule" at bounding box center [167, 379] width 32 height 11
click at [52, 373] on span at bounding box center [56, 373] width 19 height 0
click at [47, 370] on input "checkbox" at bounding box center [47, 370] width 0 height 0
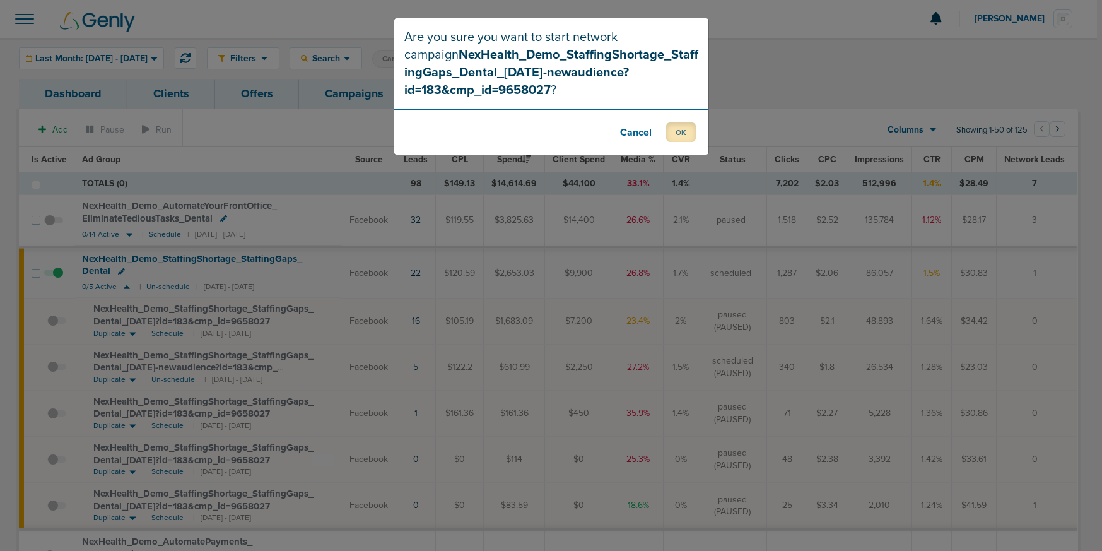
click at [682, 133] on button "OK" at bounding box center [681, 132] width 30 height 20
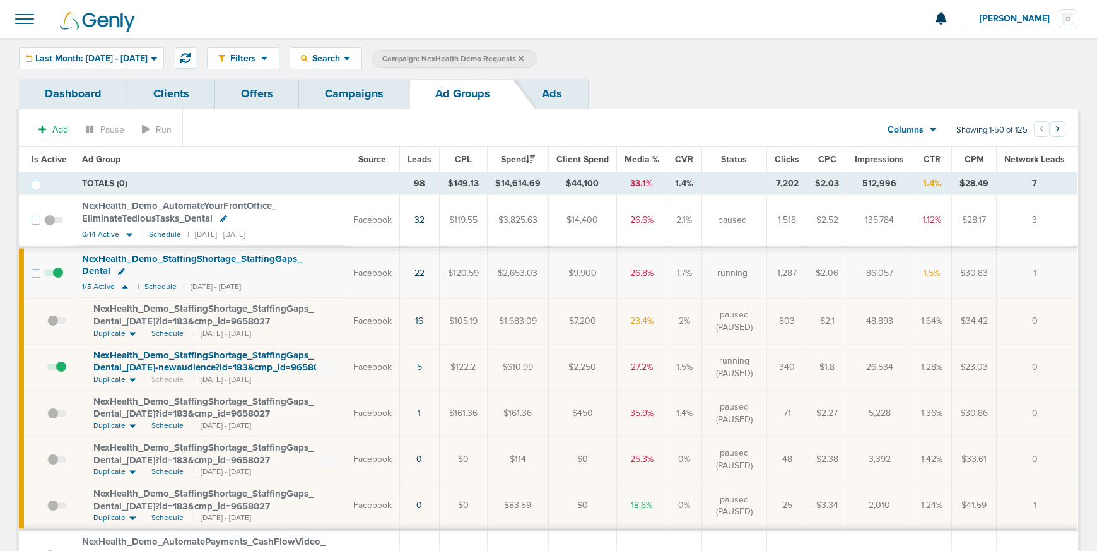
click at [358, 93] on link "Campaigns" at bounding box center [354, 94] width 110 height 30
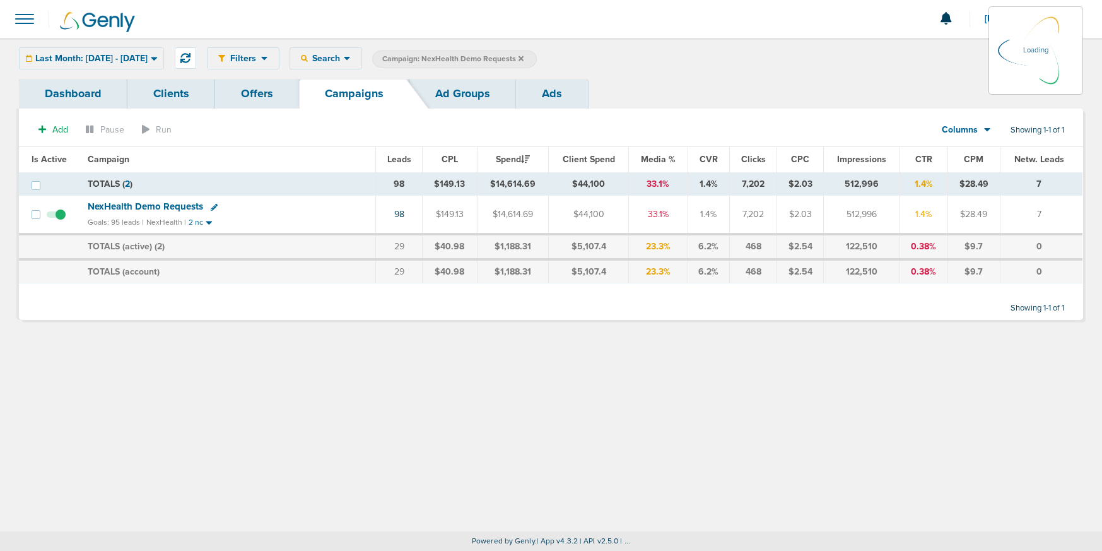
click at [160, 56] on div "Last Month: [DATE] - [DATE] [DATE] [DATE] Last 7 Days Last 14 Days This Month L…" at bounding box center [91, 58] width 145 height 22
click at [164, 58] on div "Last Month: [DATE] - [DATE] [DATE] [DATE] Last 7 Days Last 14 Days This Month L…" at bounding box center [91, 58] width 145 height 22
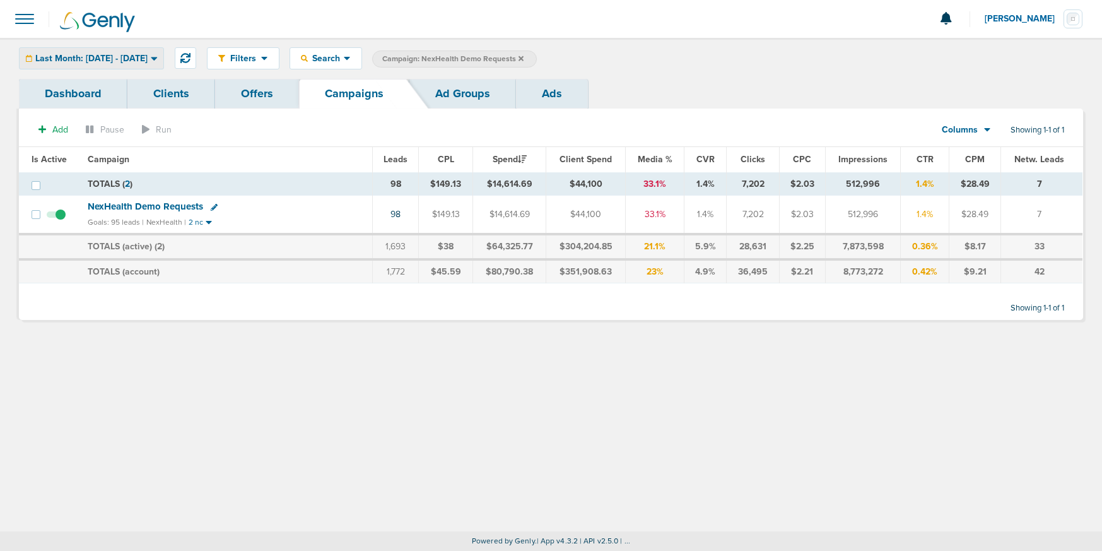
click at [131, 59] on span "Last Month: [DATE] - [DATE]" at bounding box center [91, 58] width 112 height 9
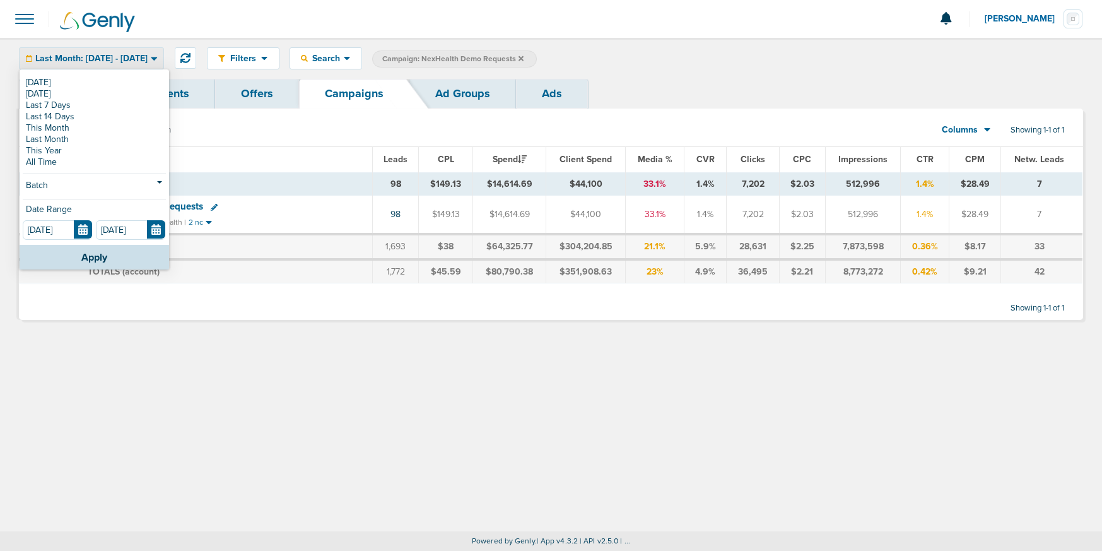
click at [115, 83] on link "[DATE]" at bounding box center [94, 82] width 143 height 11
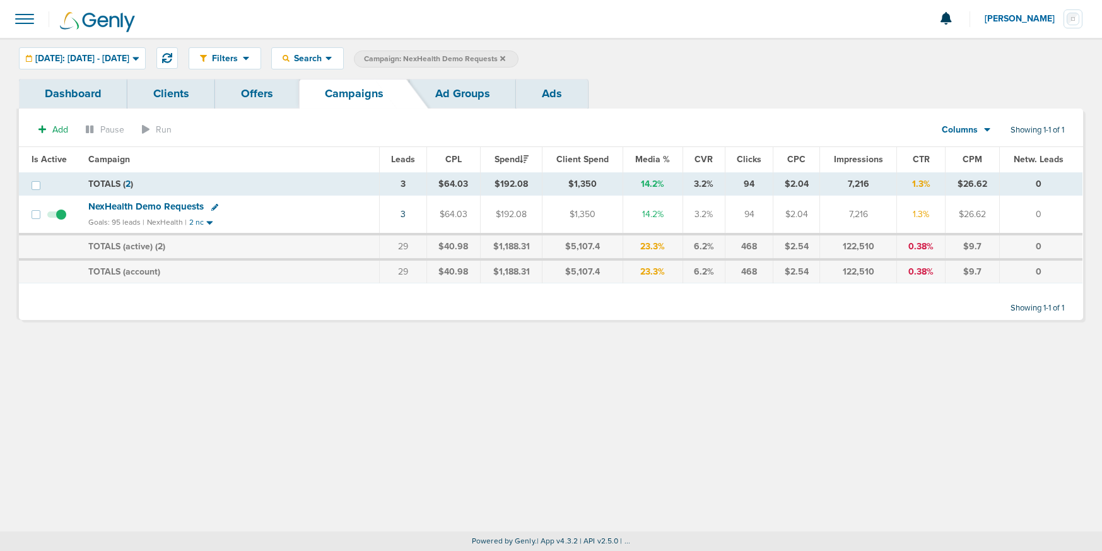
click at [505, 56] on icon at bounding box center [502, 58] width 5 height 5
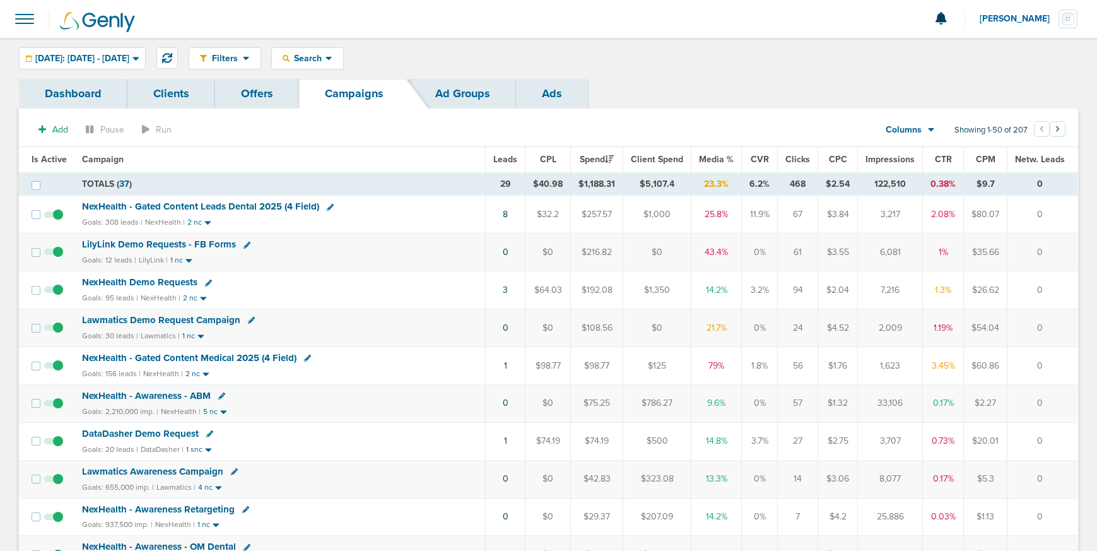
click at [181, 245] on span "LilyLink Demo Requests - FB Forms" at bounding box center [159, 244] width 154 height 11
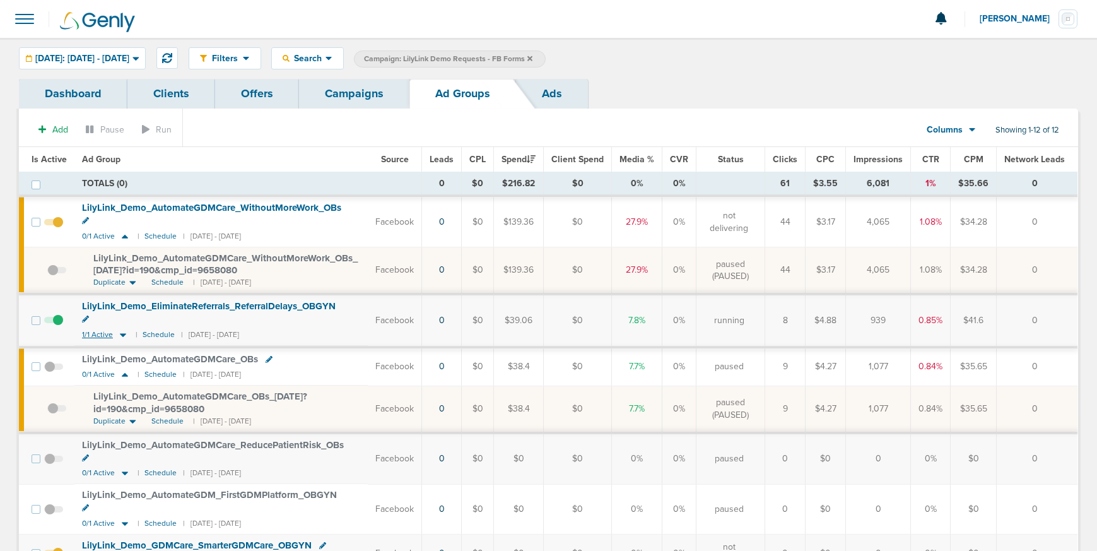
click at [120, 333] on icon at bounding box center [123, 335] width 6 height 4
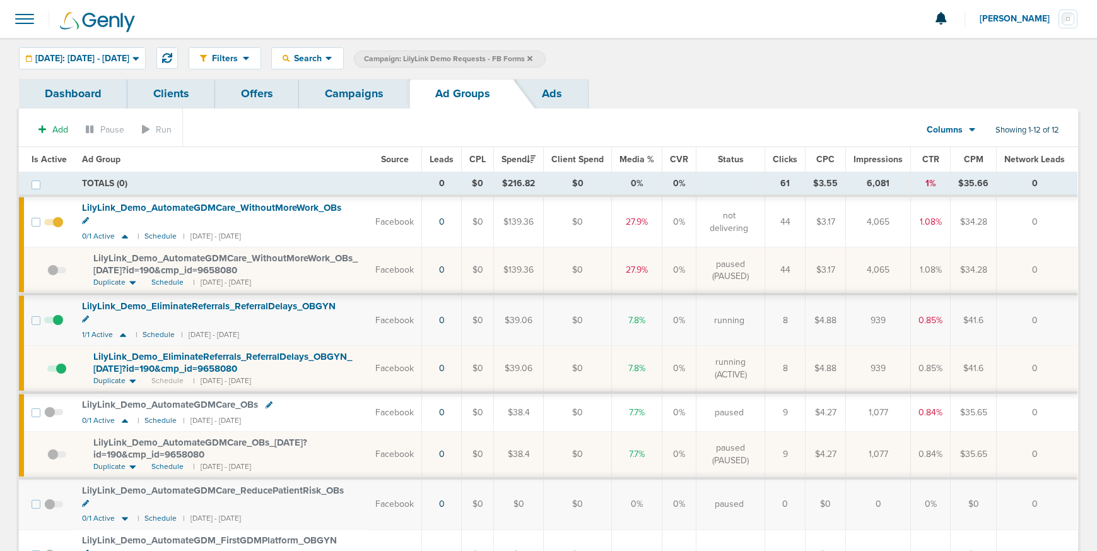
click at [60, 375] on span at bounding box center [56, 375] width 19 height 0
click at [47, 371] on input "checkbox" at bounding box center [47, 371] width 0 height 0
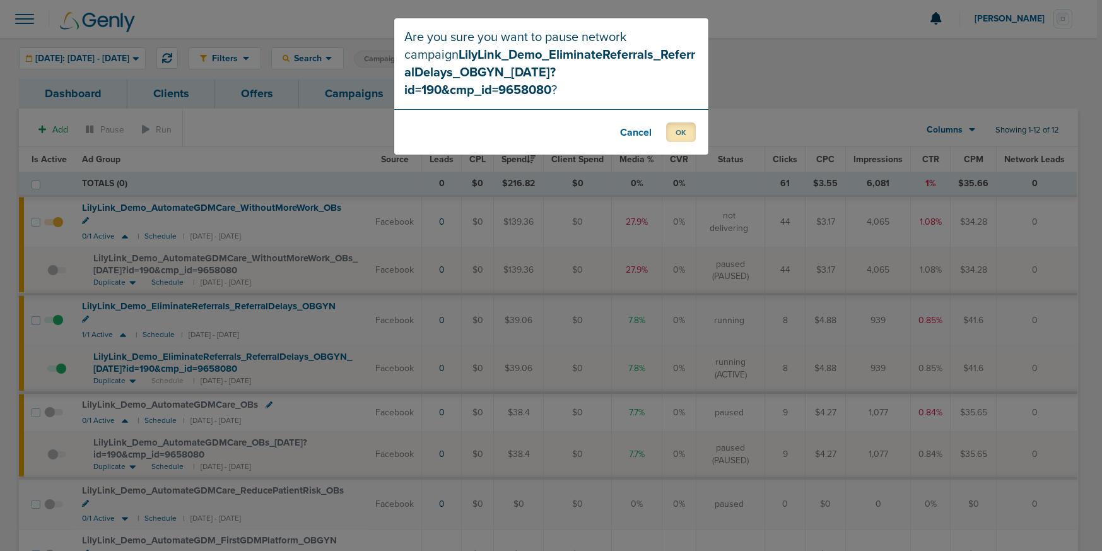
click at [668, 124] on button "OK" at bounding box center [681, 132] width 30 height 20
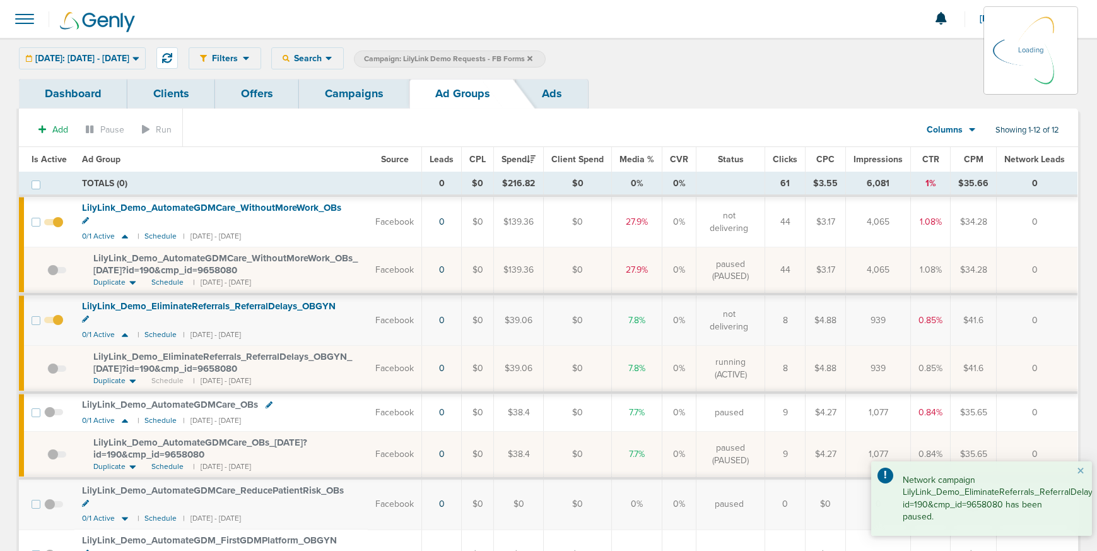
drag, startPoint x: 344, startPoint y: 97, endPoint x: 338, endPoint y: 86, distance: 13.0
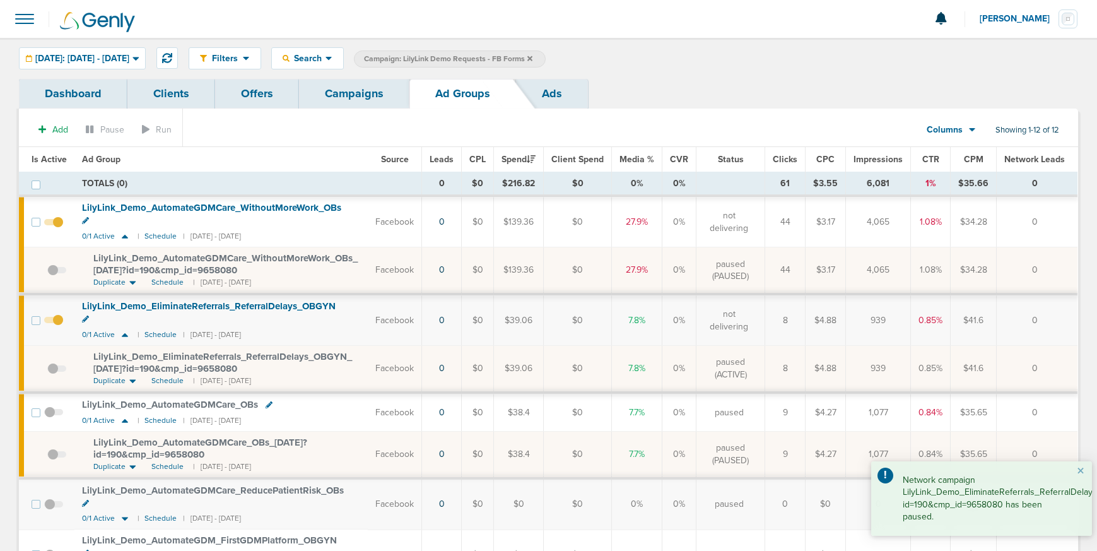
click at [338, 90] on link "Campaigns" at bounding box center [354, 94] width 110 height 30
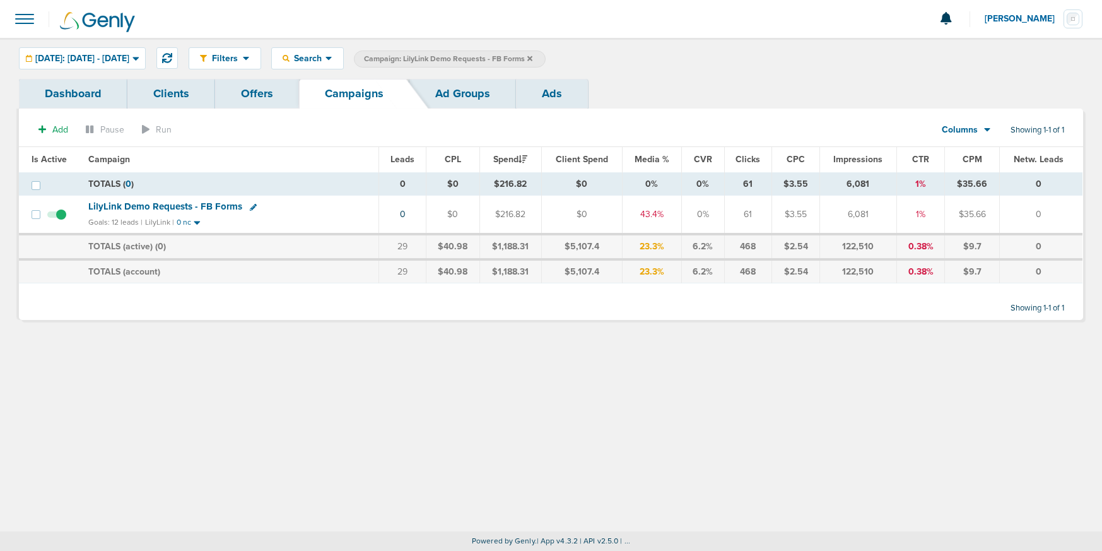
click at [533, 59] on icon at bounding box center [530, 58] width 5 height 5
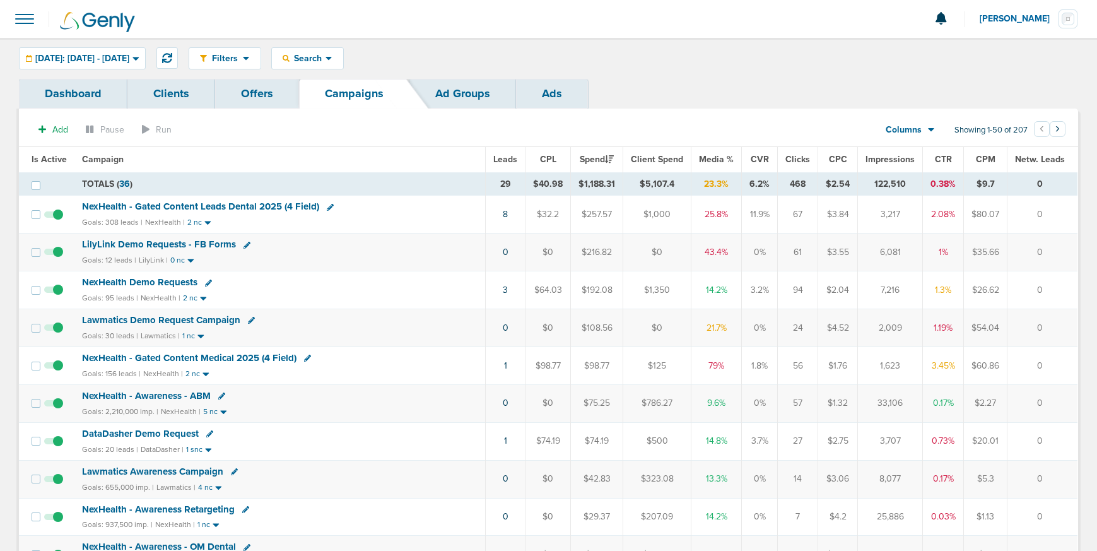
click at [181, 433] on span "DataDasher Demo Request" at bounding box center [140, 433] width 117 height 11
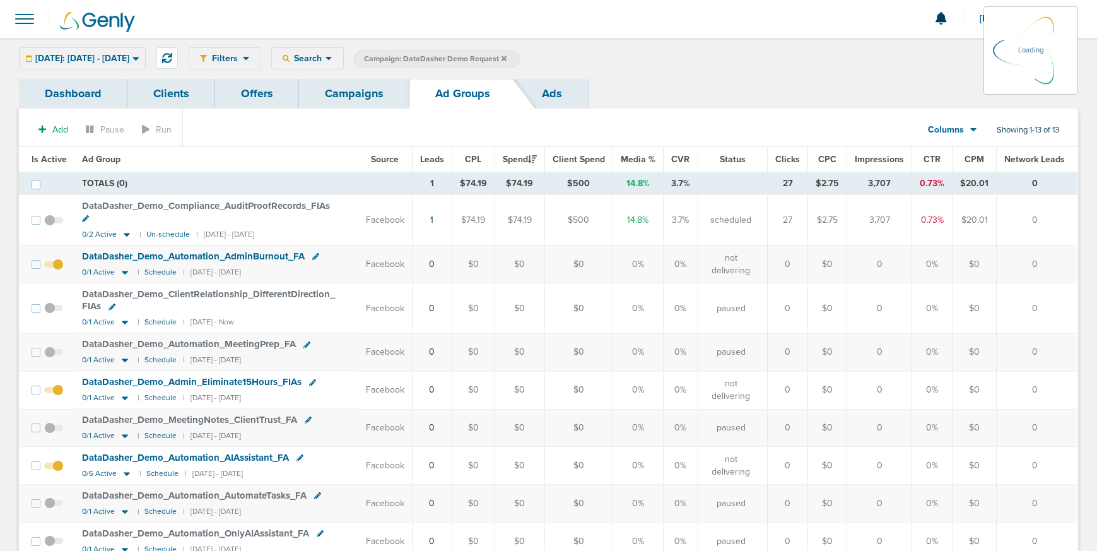
click at [345, 101] on link "Campaigns" at bounding box center [354, 94] width 110 height 30
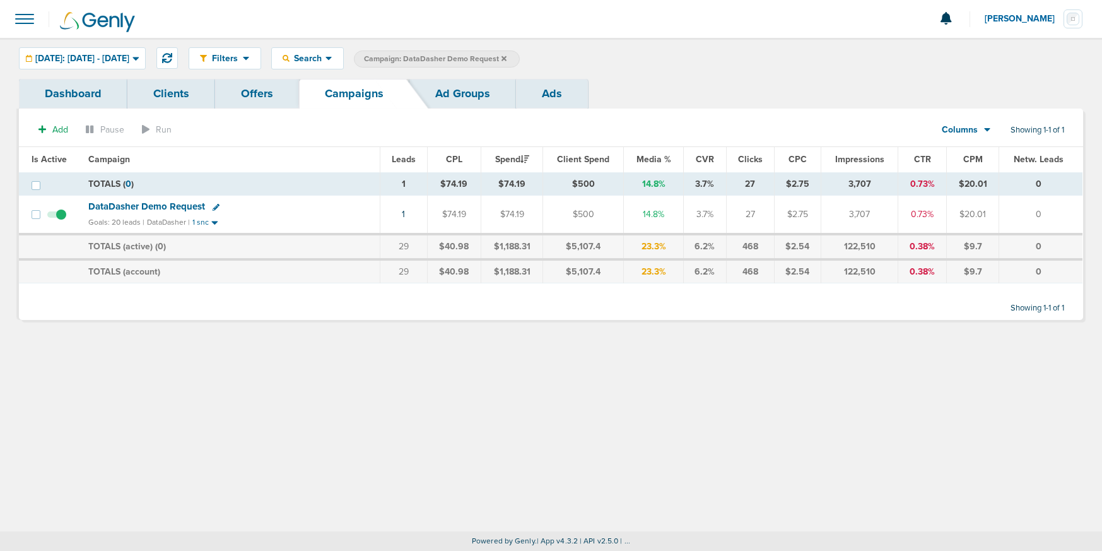
click at [507, 56] on icon at bounding box center [504, 58] width 5 height 5
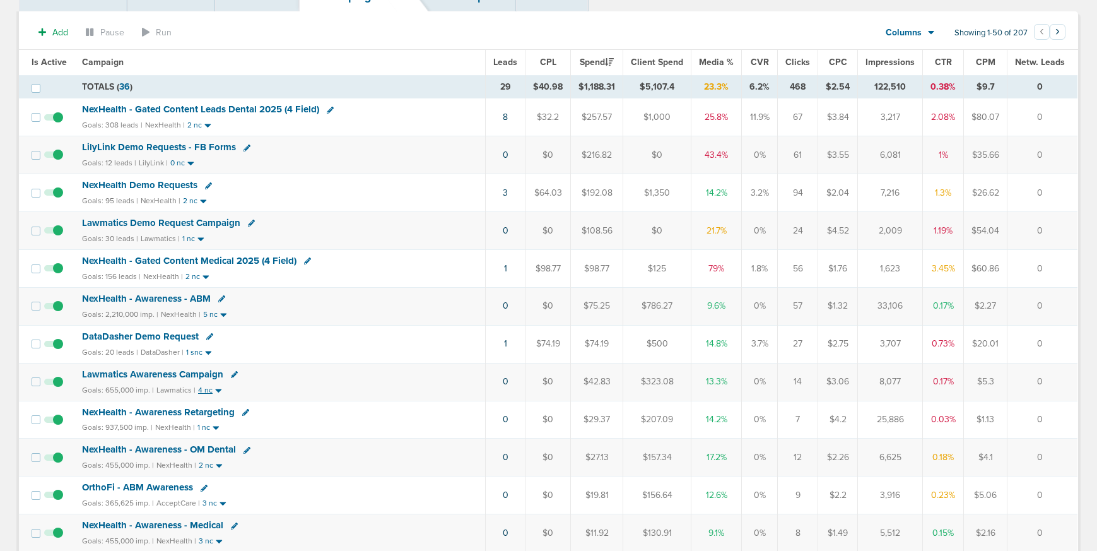
scroll to position [98, 0]
click at [251, 221] on icon at bounding box center [251, 222] width 7 height 7
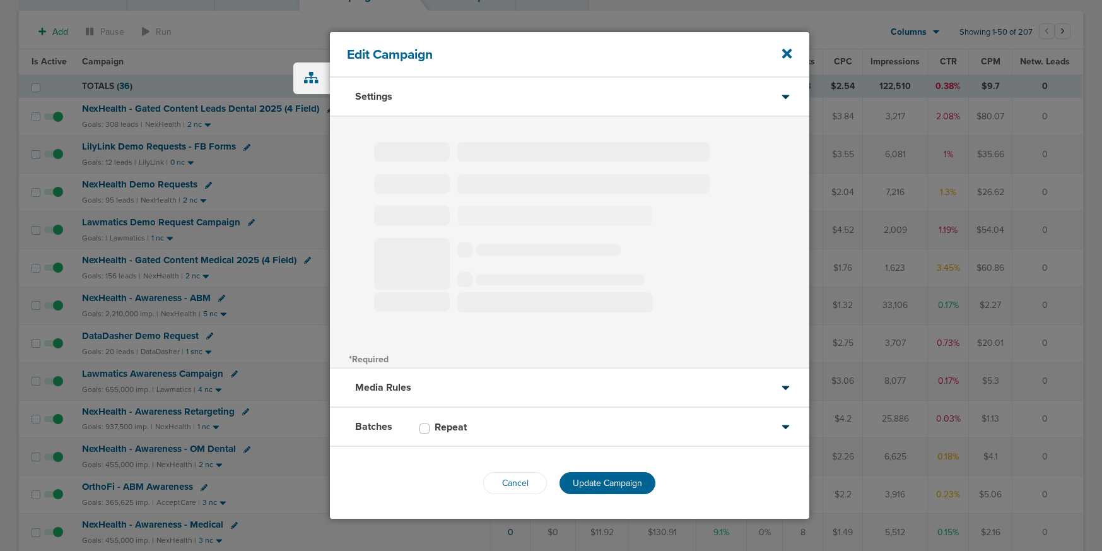
type input "Lawmatics Demo Request Campaign"
select select "Leads"
radio input "true"
select select "readWrite"
select select "1"
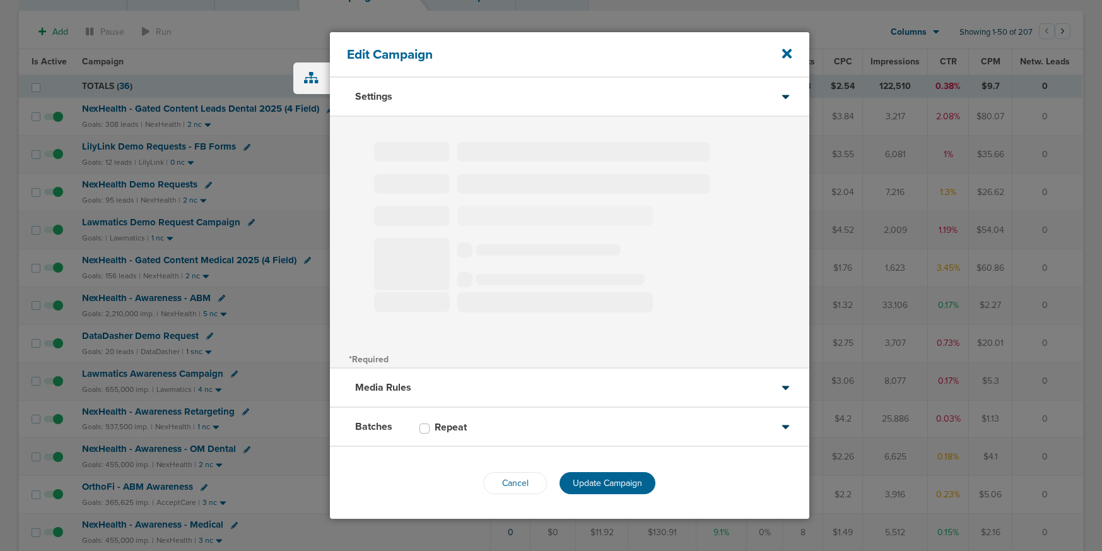
select select "1"
select select "2"
select select "3"
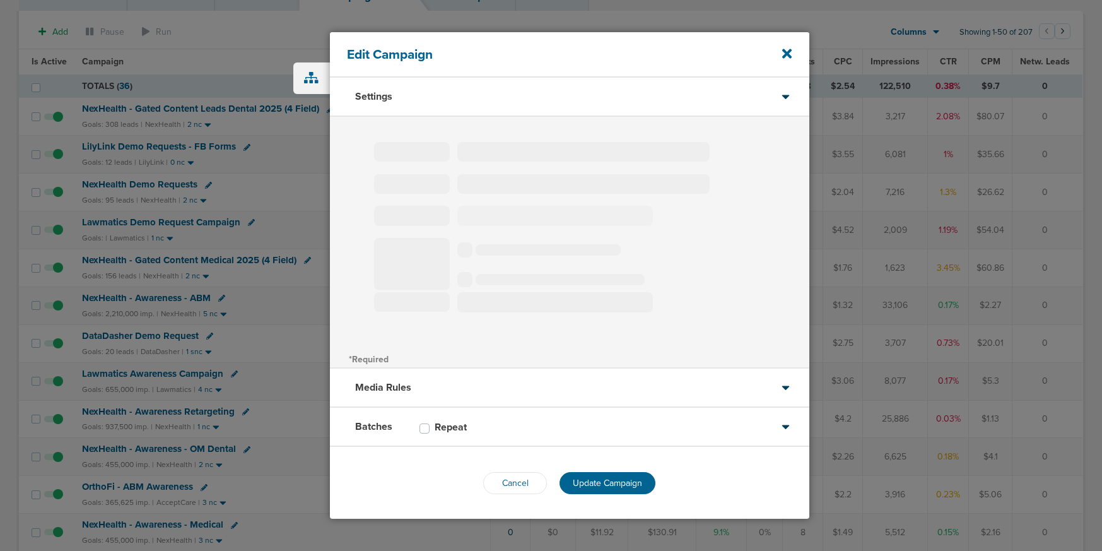
select select "4"
select select "6"
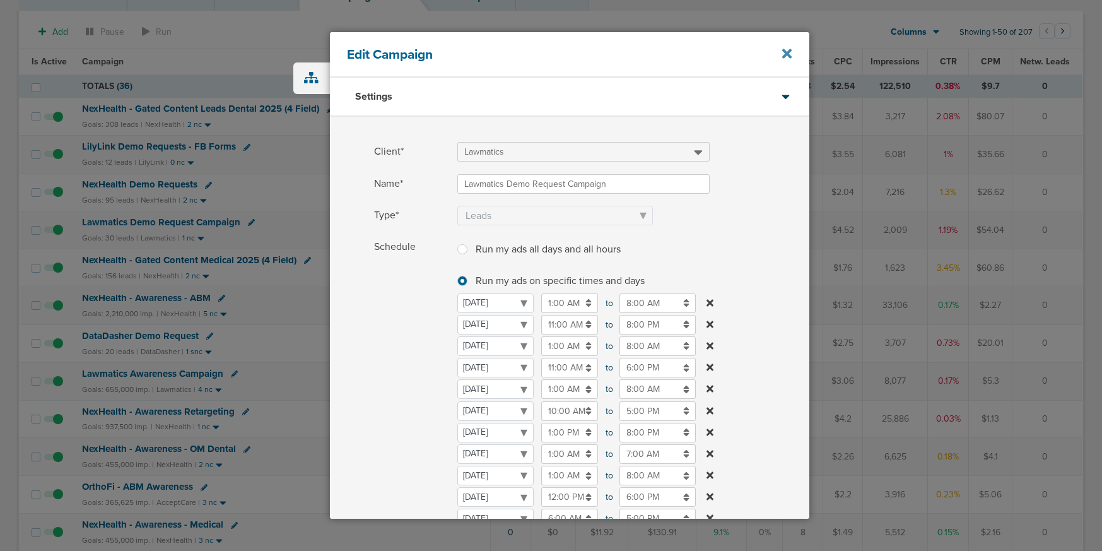
click at [789, 56] on icon at bounding box center [786, 53] width 9 height 9
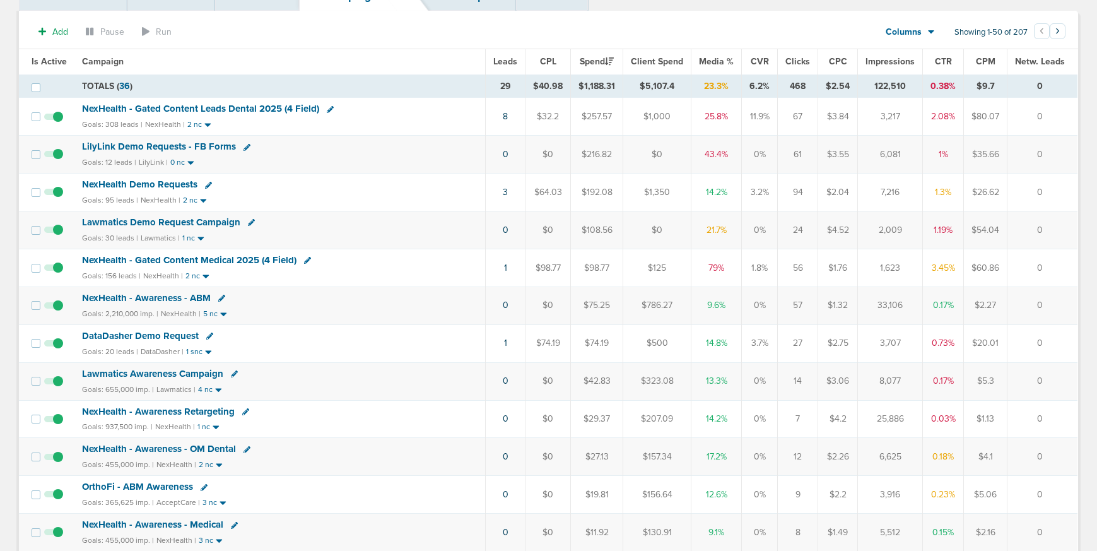
click at [195, 222] on span "Lawmatics Demo Request Campaign" at bounding box center [161, 221] width 158 height 11
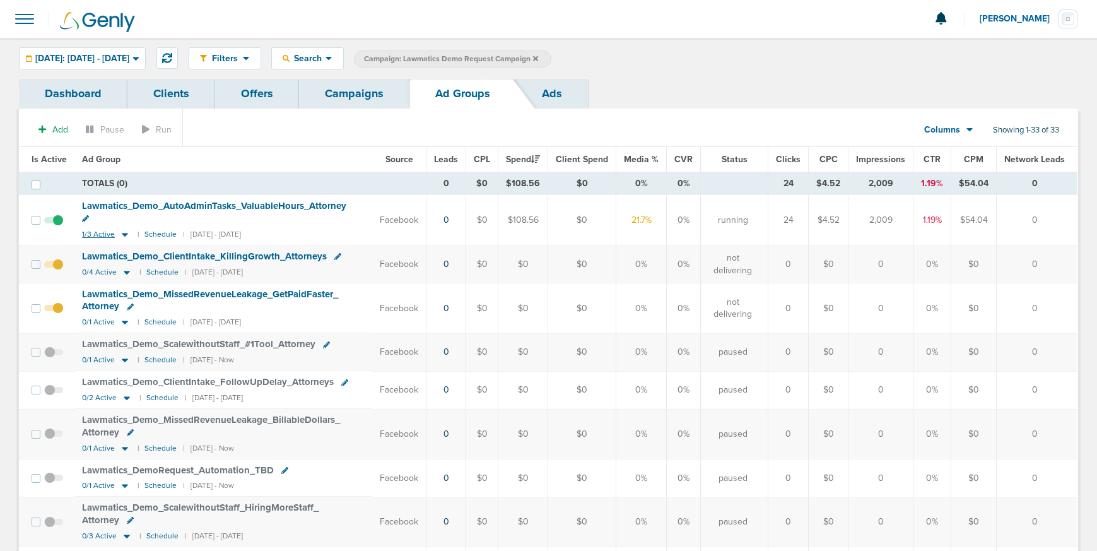
click at [123, 233] on icon at bounding box center [125, 235] width 6 height 4
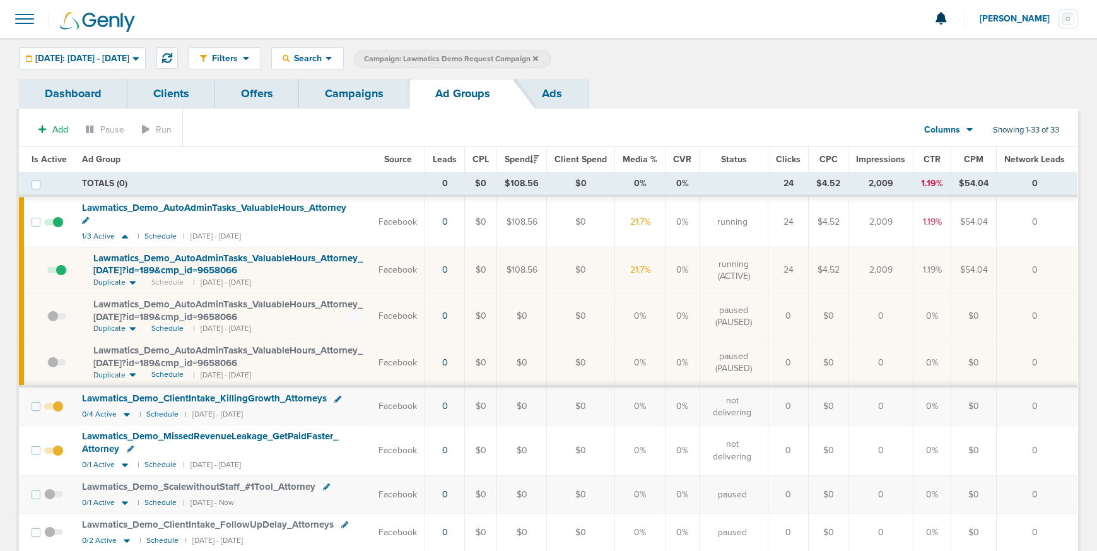
click at [146, 256] on span "Lawmatics_ Demo_ AutoAdminTasks_ ValuableHours_ Attorney_ [DATE]?id=189&cmp_ id…" at bounding box center [227, 264] width 269 height 24
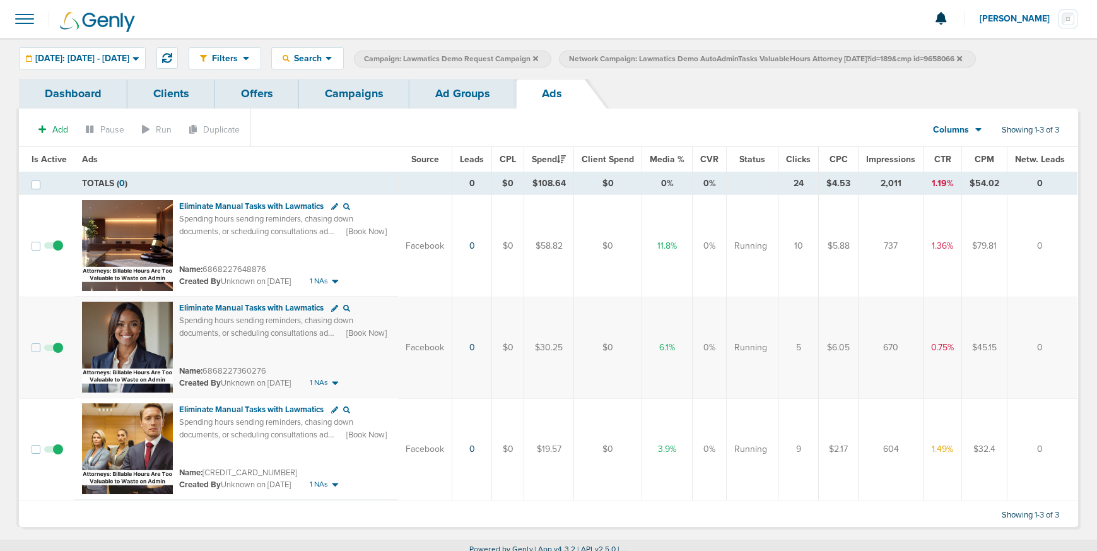
click at [53, 354] on span at bounding box center [53, 354] width 19 height 0
click at [54, 350] on input "checkbox" at bounding box center [54, 350] width 0 height 0
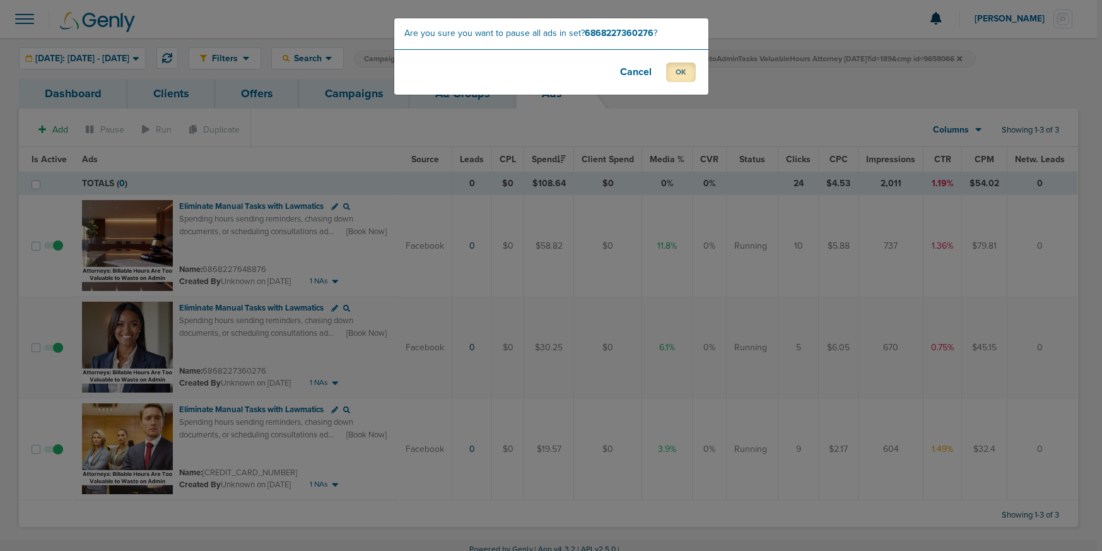
click at [683, 78] on button "OK" at bounding box center [681, 72] width 30 height 20
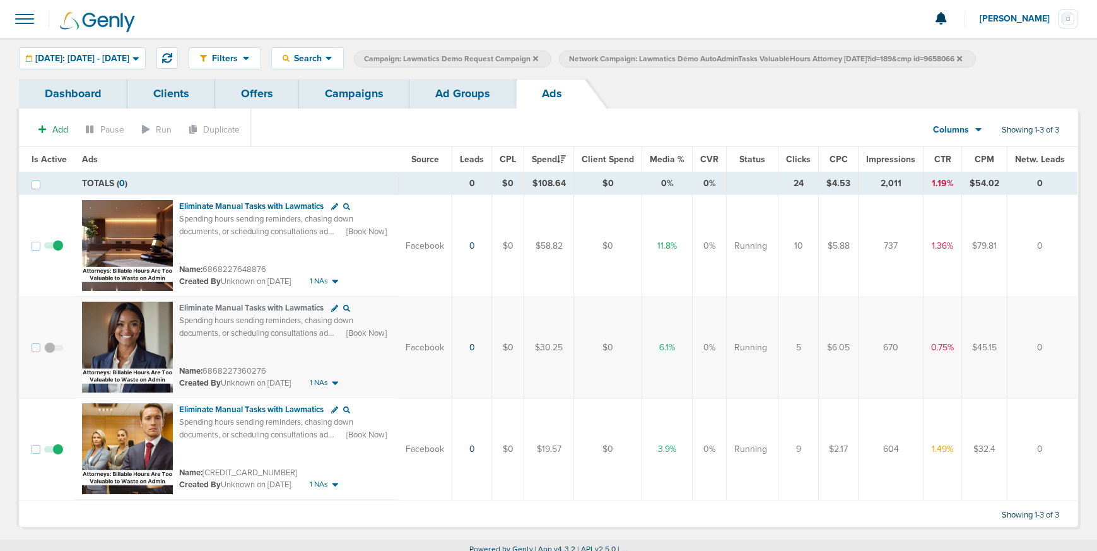
click at [353, 98] on link "Campaigns" at bounding box center [354, 94] width 110 height 30
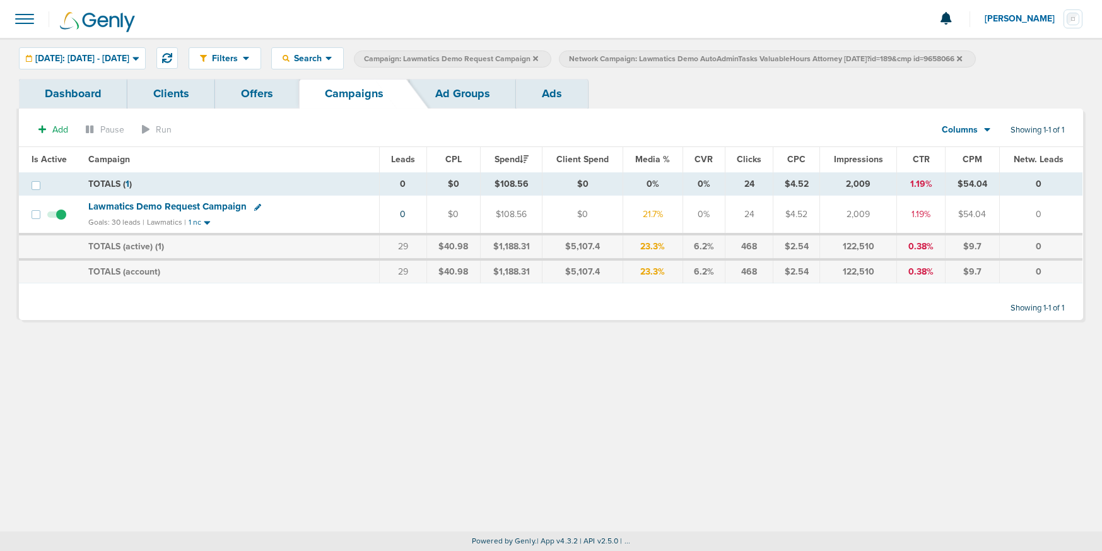
click at [962, 60] on icon at bounding box center [959, 58] width 5 height 5
click at [538, 60] on icon at bounding box center [535, 59] width 5 height 8
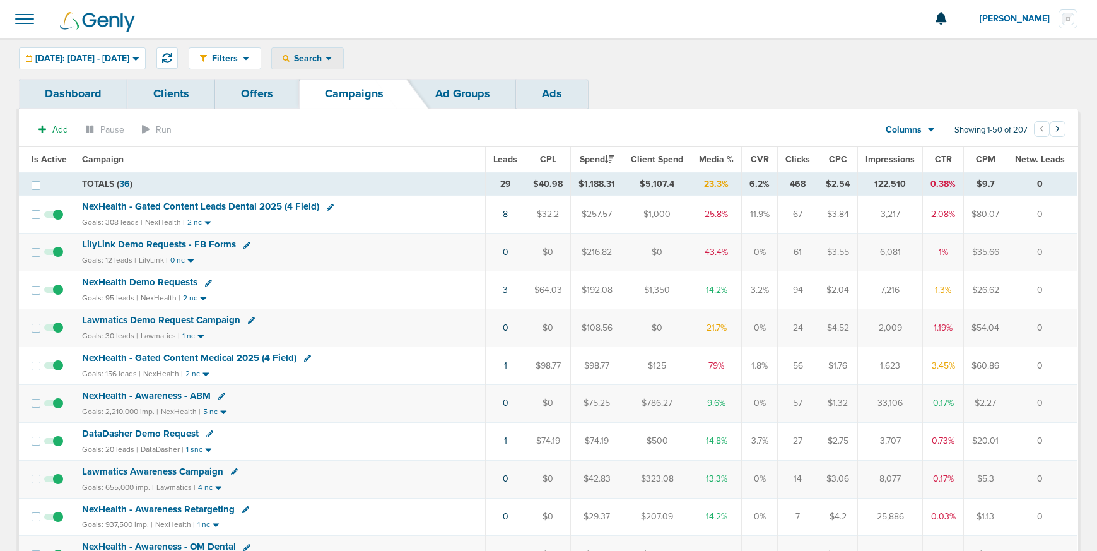
click at [331, 66] on div "Search" at bounding box center [307, 58] width 71 height 21
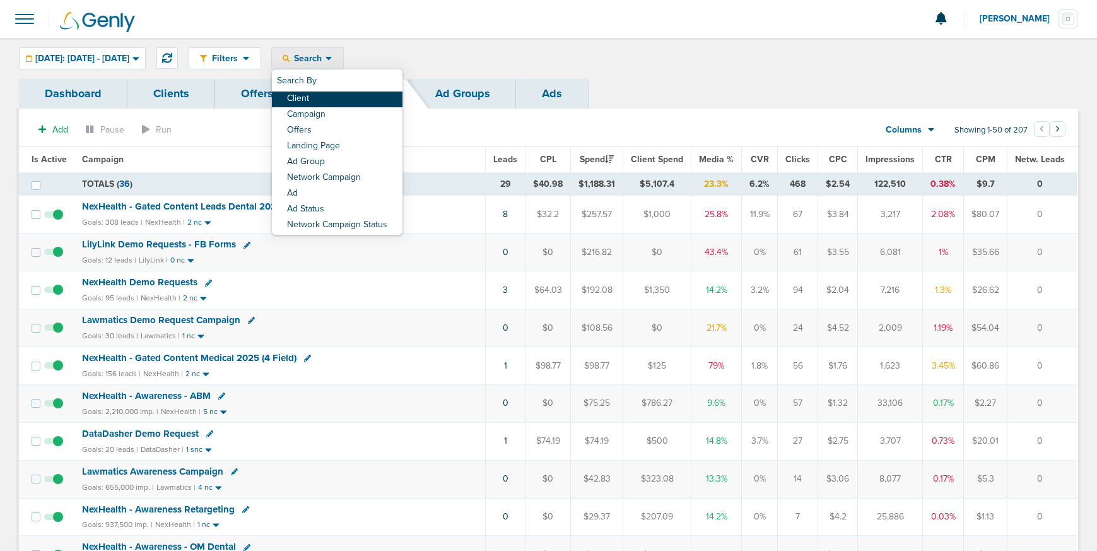
click at [337, 103] on link "Client" at bounding box center [337, 99] width 131 height 16
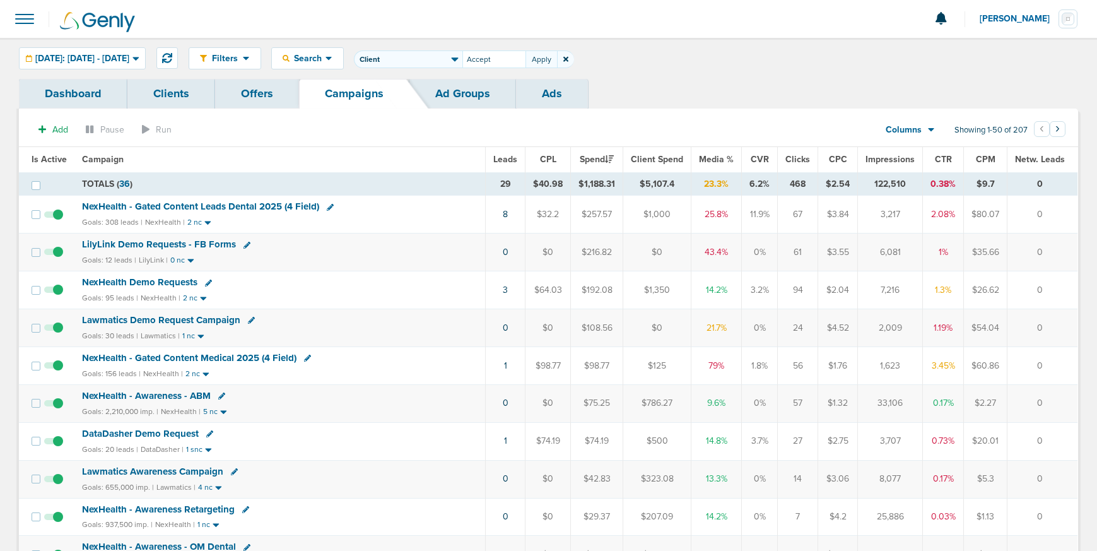
type input "Accept"
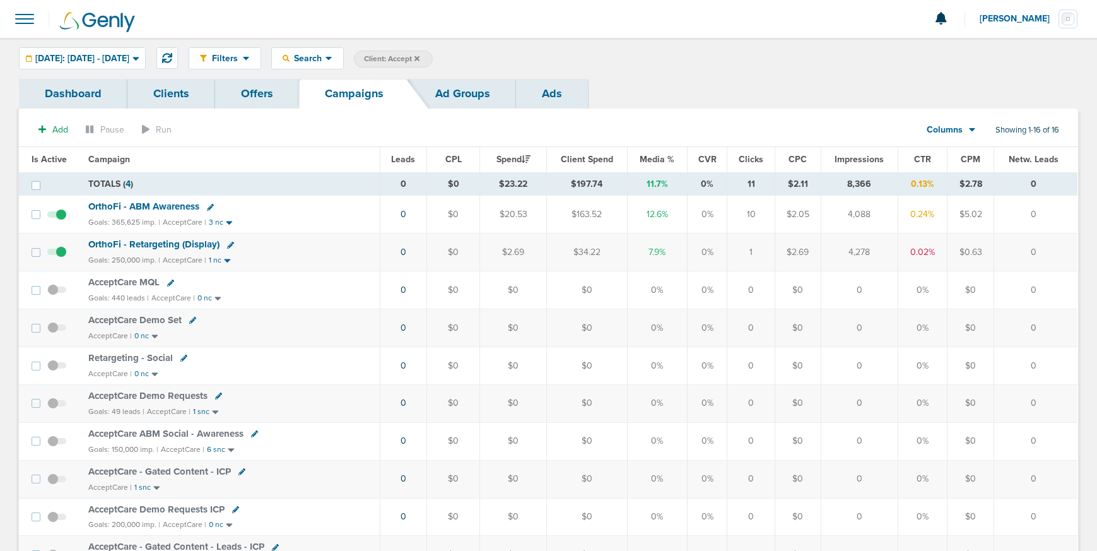
click at [129, 208] on span "OrthoFi - ABM Awareness" at bounding box center [143, 206] width 111 height 11
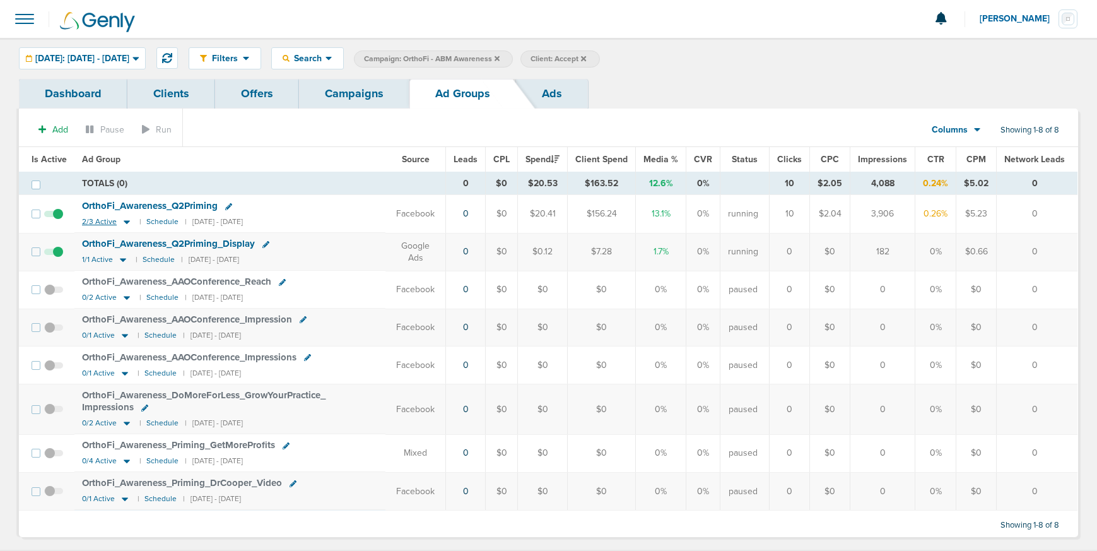
click at [121, 220] on icon at bounding box center [127, 221] width 13 height 11
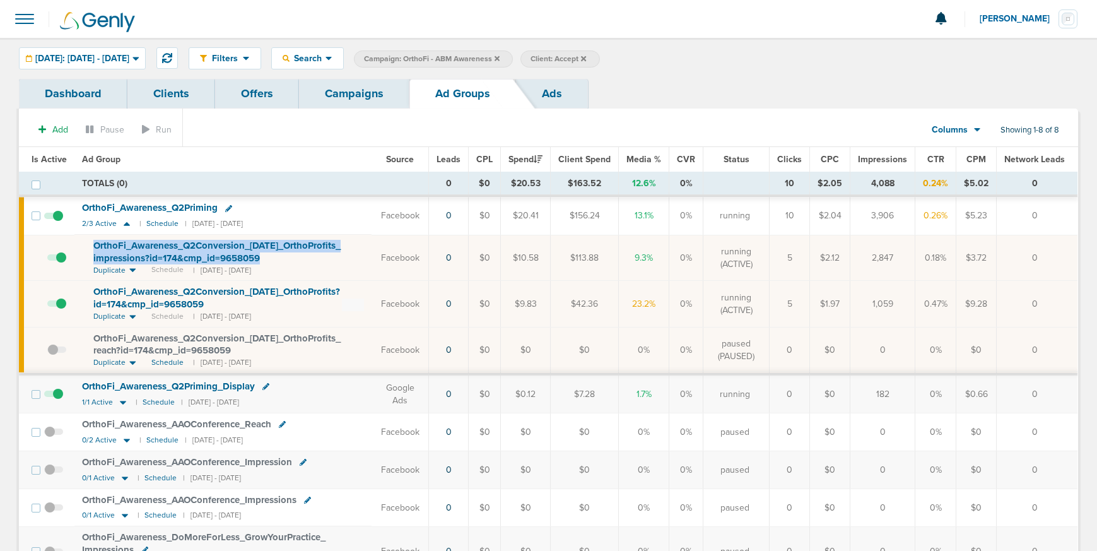
drag, startPoint x: 90, startPoint y: 244, endPoint x: 269, endPoint y: 258, distance: 179.7
click at [269, 258] on td "OrthoFi_ Awareness_ Q2Conversion_ [DATE]_ OrthoProfits_ impressions?id=174&cmp_…" at bounding box center [222, 258] width 297 height 46
copy span "OrthoFi_ Awareness_ Q2Conversion_ [DATE]_ OrthoProfits_ impressions?id=174&cmp_…"
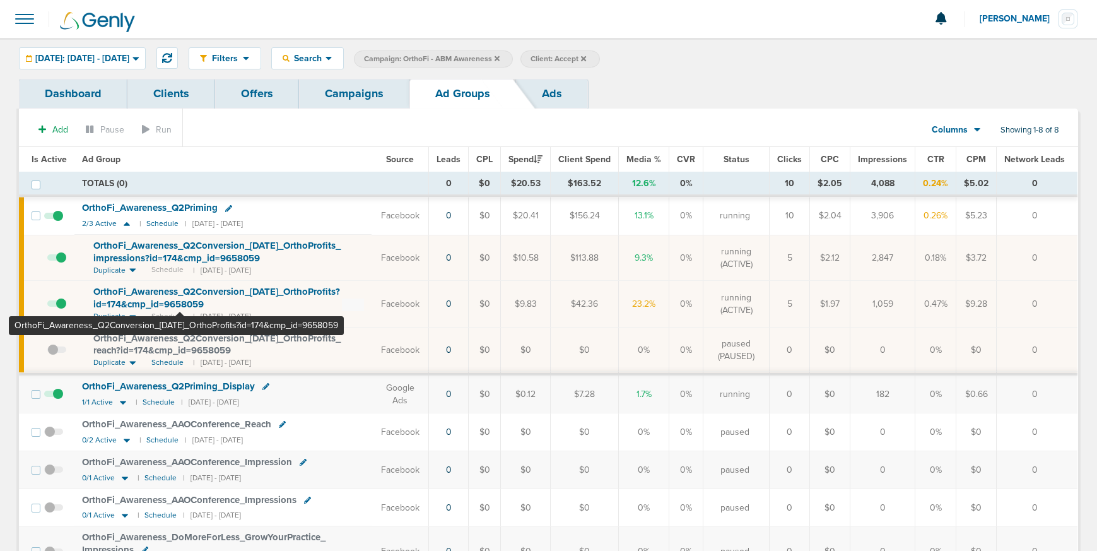
click at [180, 290] on span "OrthoFi_ Awareness_ Q2Conversion_ [DATE]_ OrthoProfits?id=174&cmp_ id=9658059" at bounding box center [216, 298] width 247 height 24
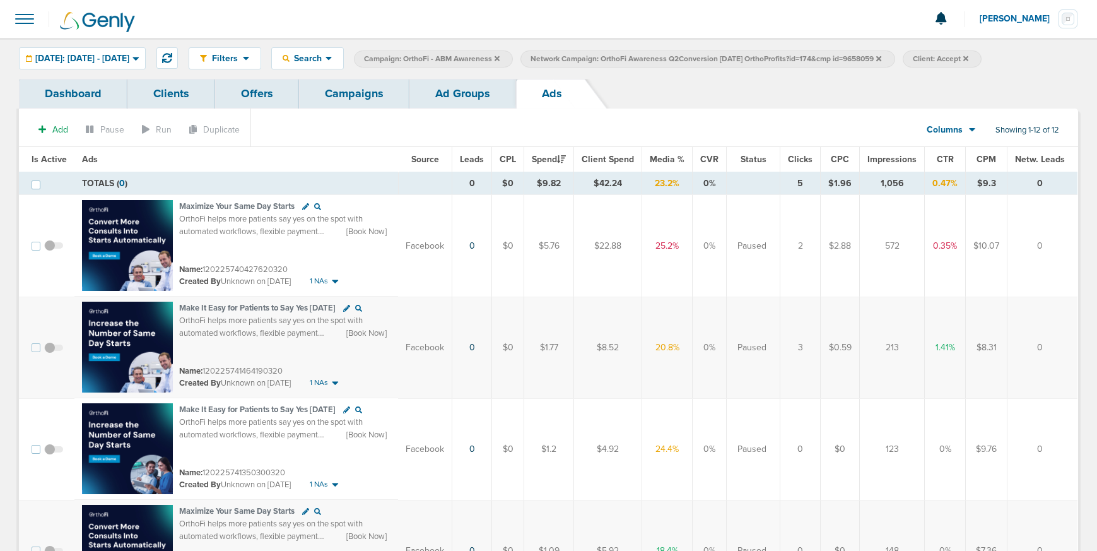
click at [456, 99] on link "Ad Groups" at bounding box center [463, 94] width 107 height 30
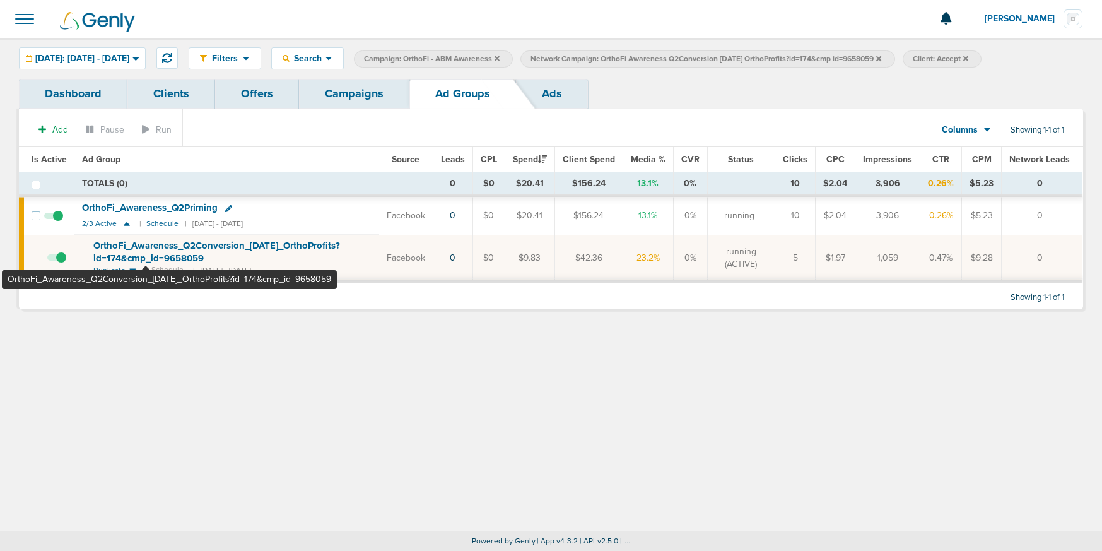
click at [146, 256] on span "OrthoFi_ Awareness_ Q2Conversion_ [DATE]_ OrthoProfits?id=174&cmp_ id=9658059" at bounding box center [216, 252] width 247 height 24
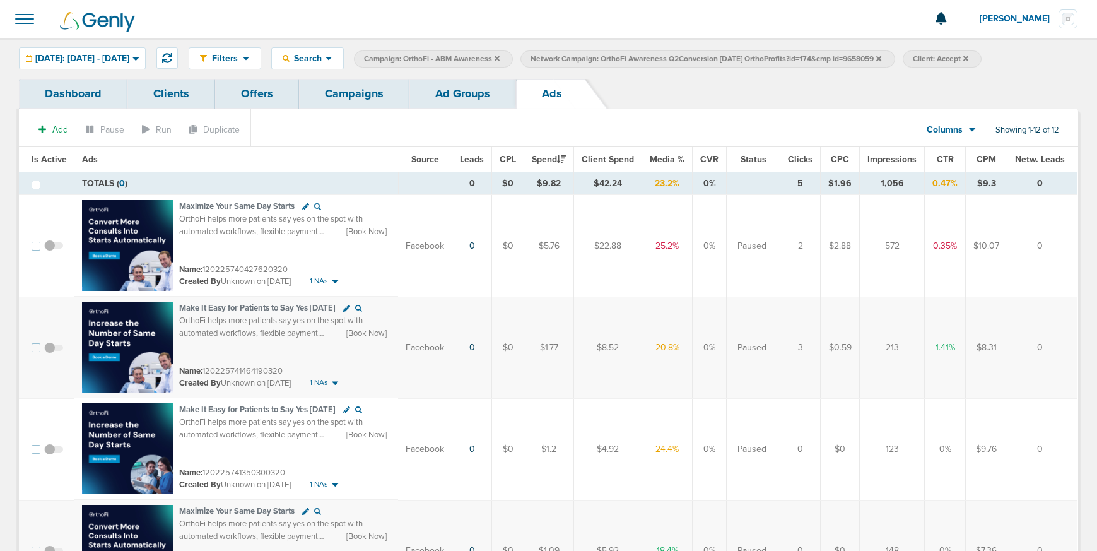
click at [450, 100] on link "Ad Groups" at bounding box center [463, 94] width 107 height 30
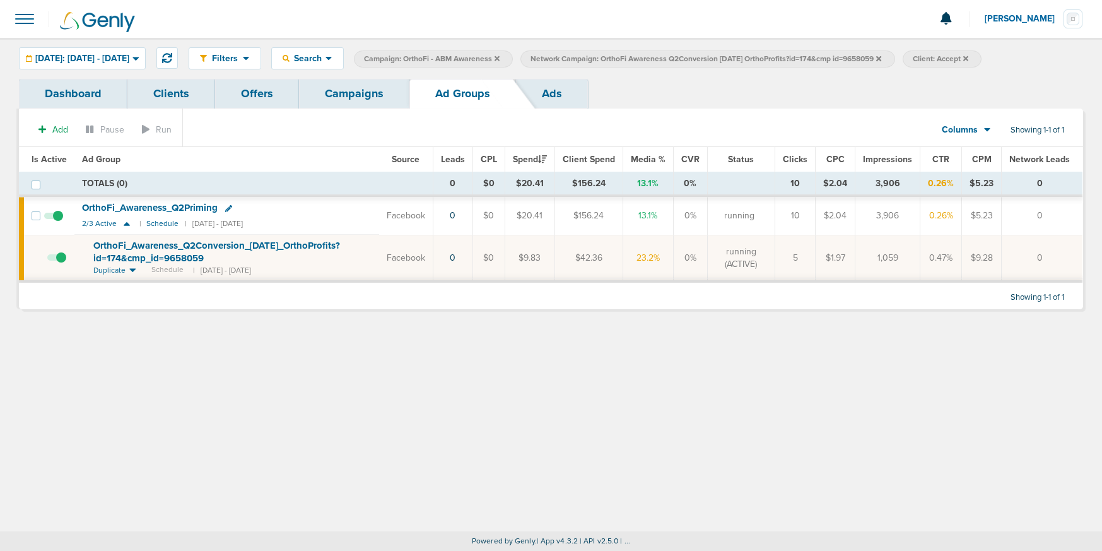
click at [363, 97] on link "Campaigns" at bounding box center [354, 94] width 110 height 30
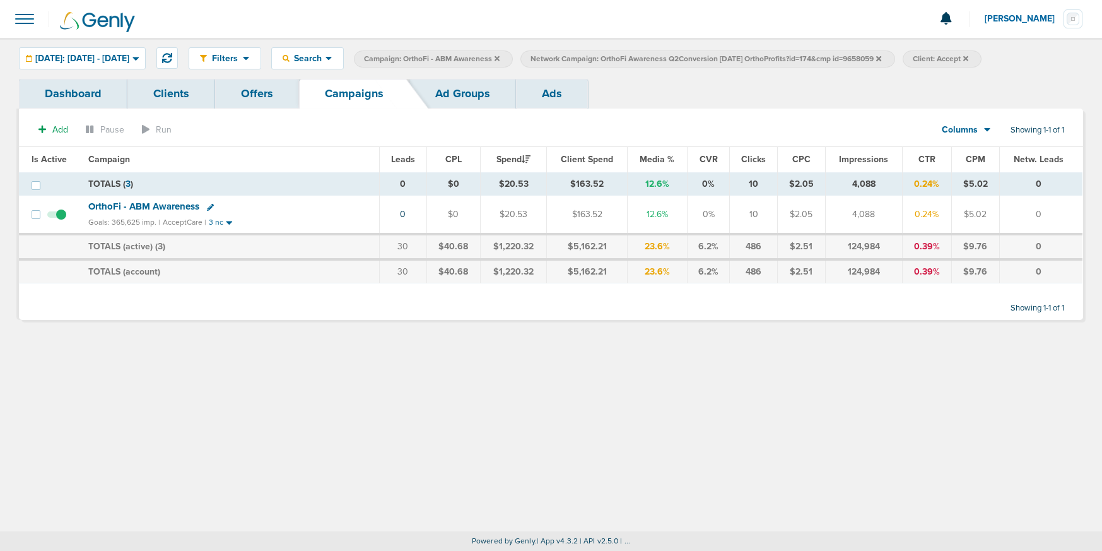
click at [439, 90] on link "Ad Groups" at bounding box center [463, 94] width 107 height 30
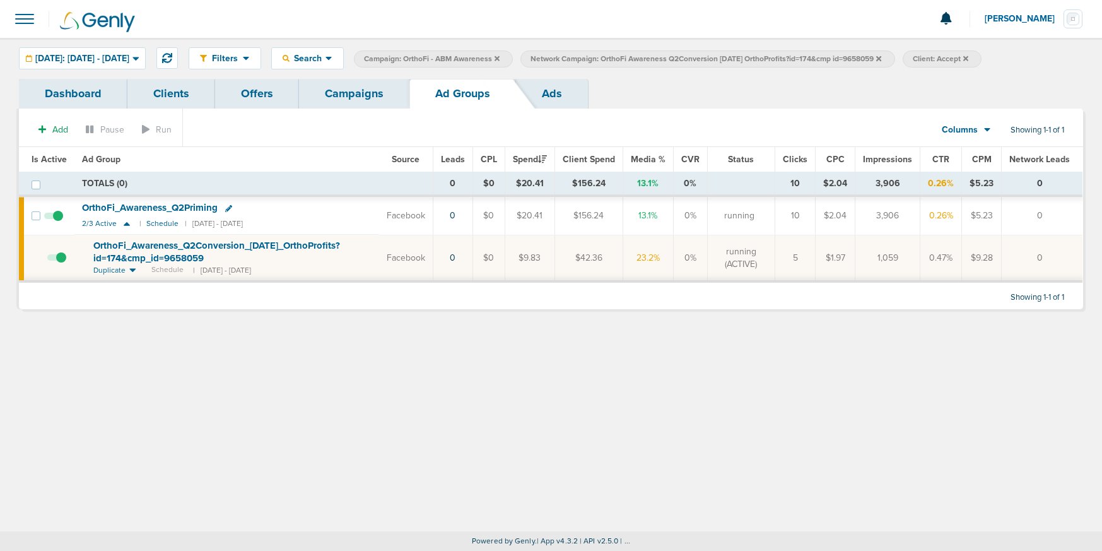
click at [881, 59] on icon at bounding box center [878, 58] width 5 height 5
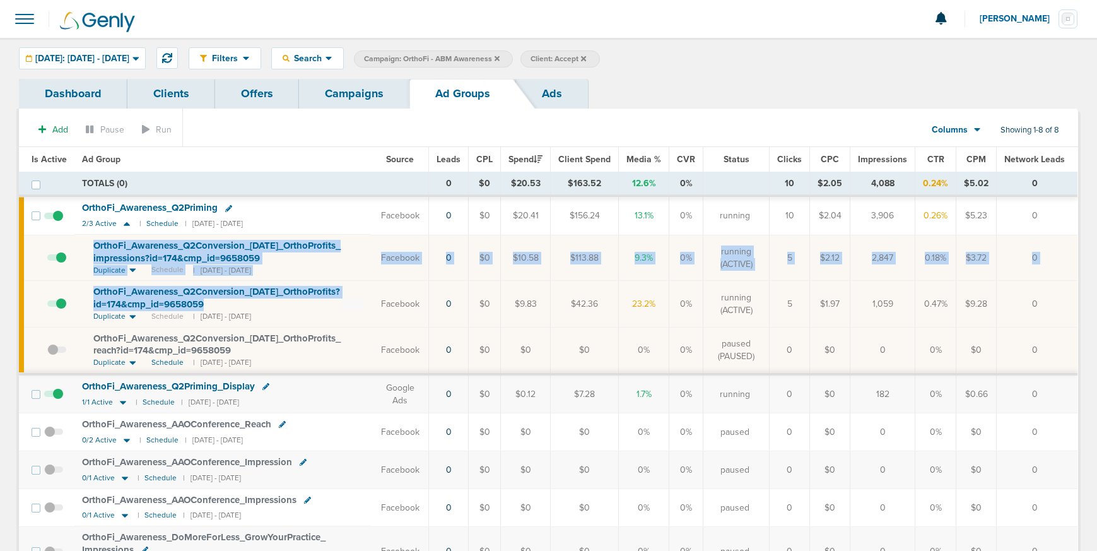
drag, startPoint x: 90, startPoint y: 240, endPoint x: 283, endPoint y: 310, distance: 206.2
click at [283, 310] on tbody "TOTALS (0) 0 $0 $20.53 $163.52 12.6% 0% 10 $2.05 4,088 0.24% $5.02 0 TOTALS (0)…" at bounding box center [548, 412] width 1059 height 480
copy tbody "OrthoFi_ Awareness_ Q2Conversion_ [DATE]_ OrthoProfits_ impressions?id=174&cmp_…"
click at [278, 257] on div "OrthoFi_ Awareness_ Q2Conversion_ [DATE]_ OrthoProfits_ impressions?id=174&cmp_…" at bounding box center [228, 252] width 271 height 25
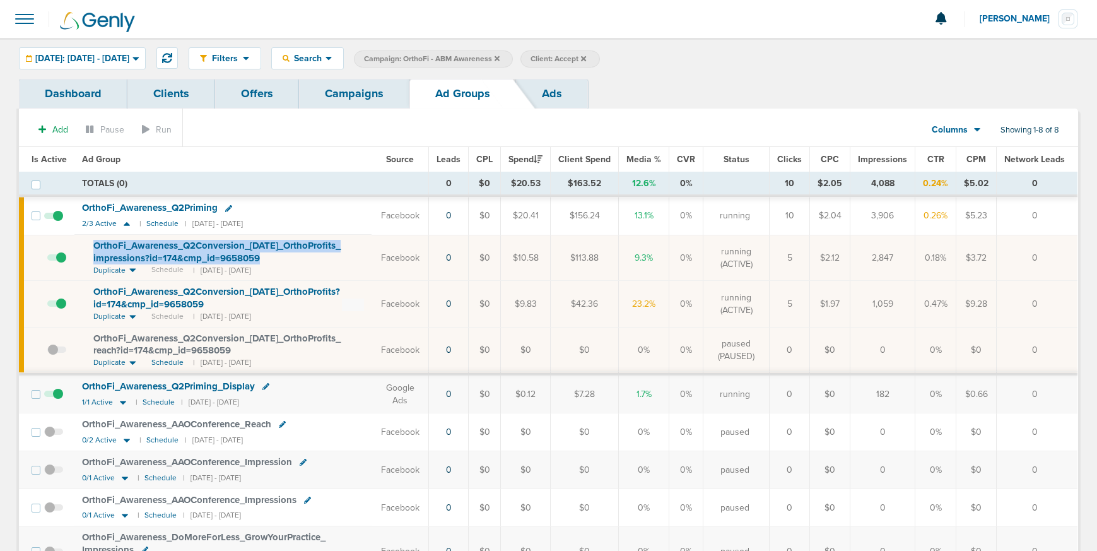
drag, startPoint x: 272, startPoint y: 257, endPoint x: 78, endPoint y: 247, distance: 194.6
click at [78, 247] on td "OrthoFi_ Awareness_ Q2Conversion_ [DATE]_ OrthoProfits_ impressions?id=174&cmp_…" at bounding box center [222, 258] width 297 height 46
copy span "OrthoFi_ Awareness_ Q2Conversion_ [DATE]_ OrthoProfits_ impressions?id=174&cmp_…"
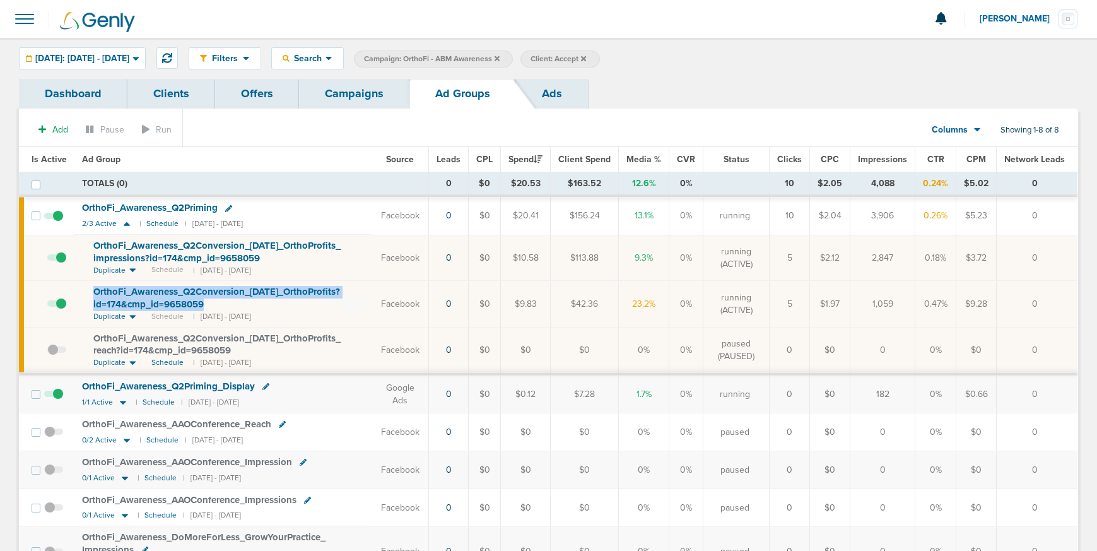
drag, startPoint x: 219, startPoint y: 302, endPoint x: 74, endPoint y: 295, distance: 145.3
click at [74, 295] on td "OrthoFi_ Awareness_ Q2Conversion_ [DATE]_ OrthoProfits?id=174&cmp_ id=9658059 D…" at bounding box center [222, 304] width 297 height 46
copy span "OrthoFi_ Awareness_ Q2Conversion_ [DATE]_ OrthoProfits?id=174&cmp_ id=9658059"
click at [62, 310] on span at bounding box center [56, 310] width 19 height 0
click at [47, 307] on input "checkbox" at bounding box center [47, 307] width 0 height 0
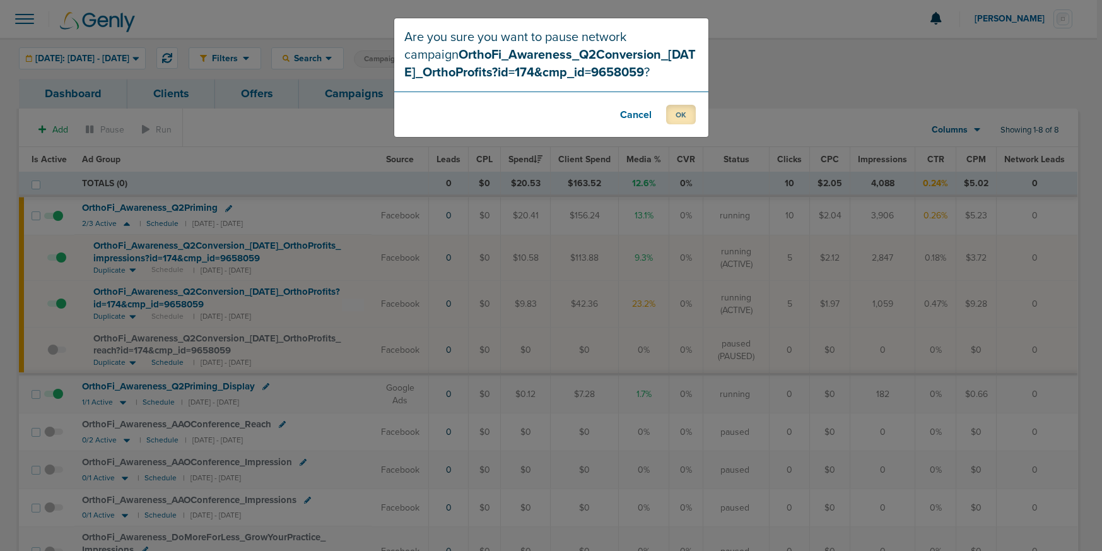
click at [680, 120] on button "OK" at bounding box center [681, 115] width 30 height 20
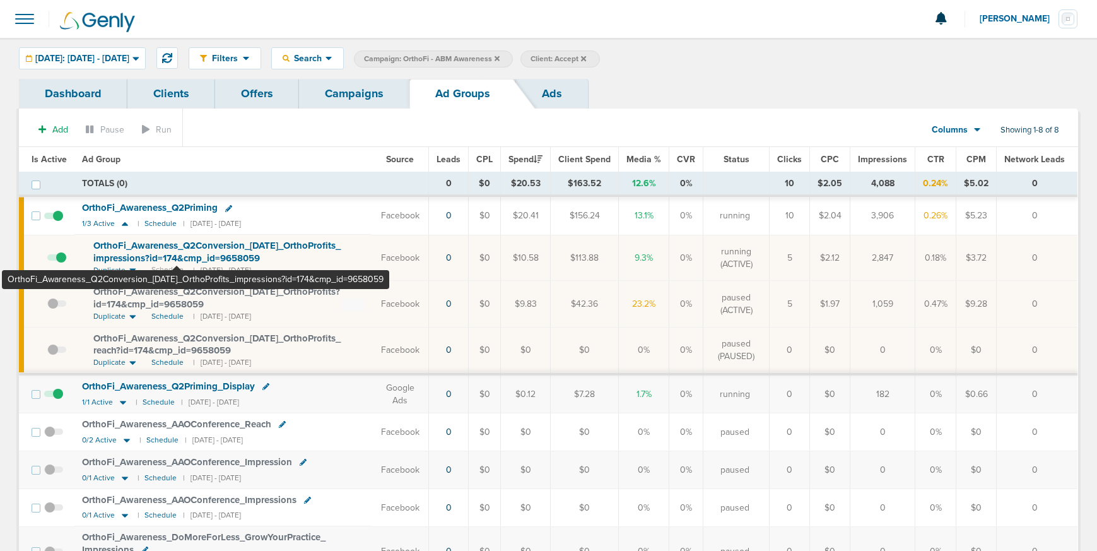
click at [177, 246] on span "OrthoFi_ Awareness_ Q2Conversion_ [DATE]_ OrthoProfits_ impressions?id=174&cmp_…" at bounding box center [216, 252] width 247 height 24
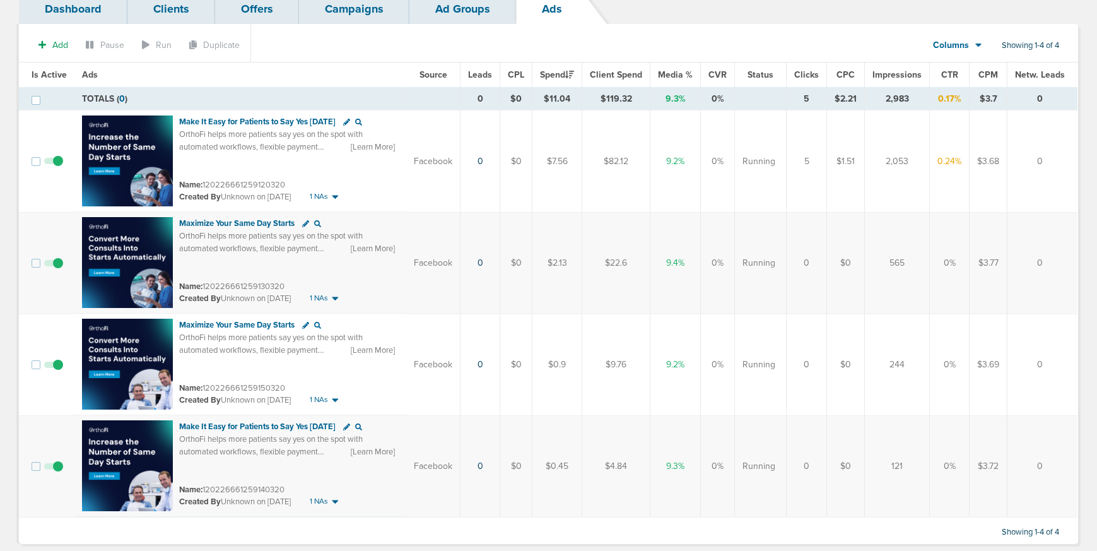
scroll to position [86, 0]
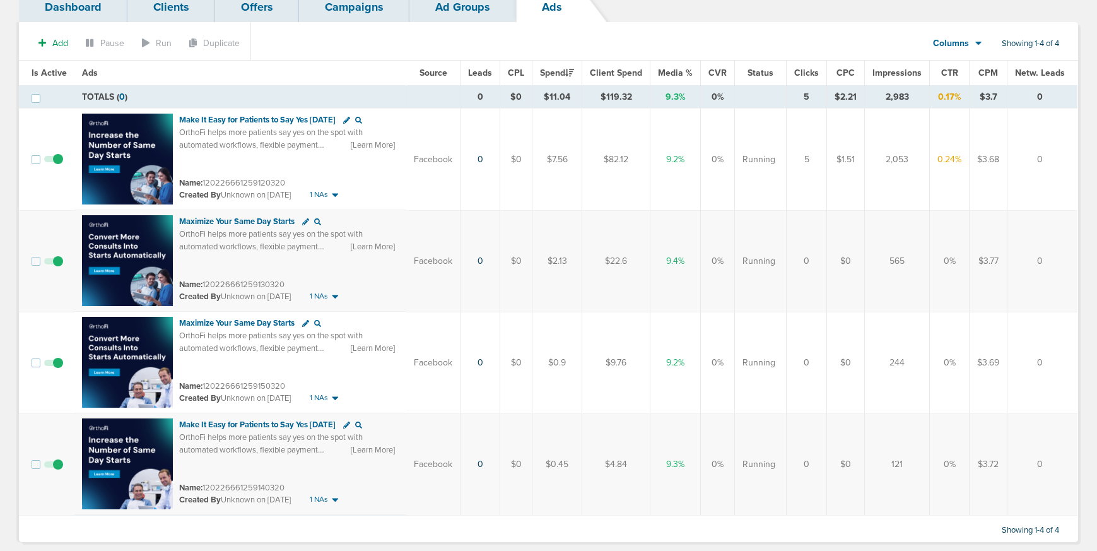
click at [359, 13] on link "Campaigns" at bounding box center [354, 7] width 110 height 30
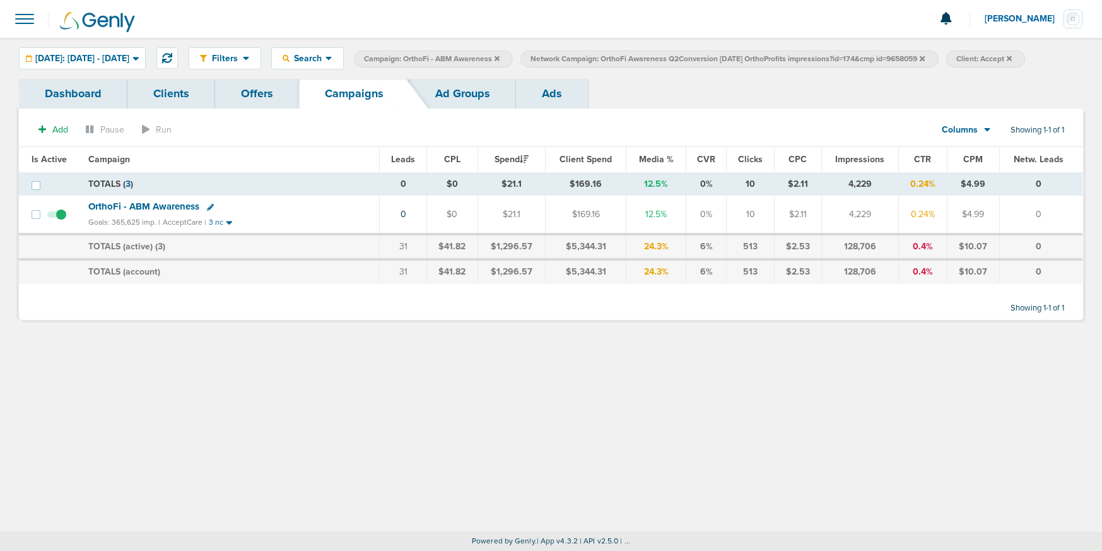
click at [938, 58] on label "Network Campaign: OrthoFi Awareness Q2Conversion [DATE] OrthoProfits impression…" at bounding box center [730, 58] width 418 height 17
click at [500, 57] on icon at bounding box center [497, 58] width 5 height 5
click at [758, 57] on icon at bounding box center [755, 58] width 5 height 5
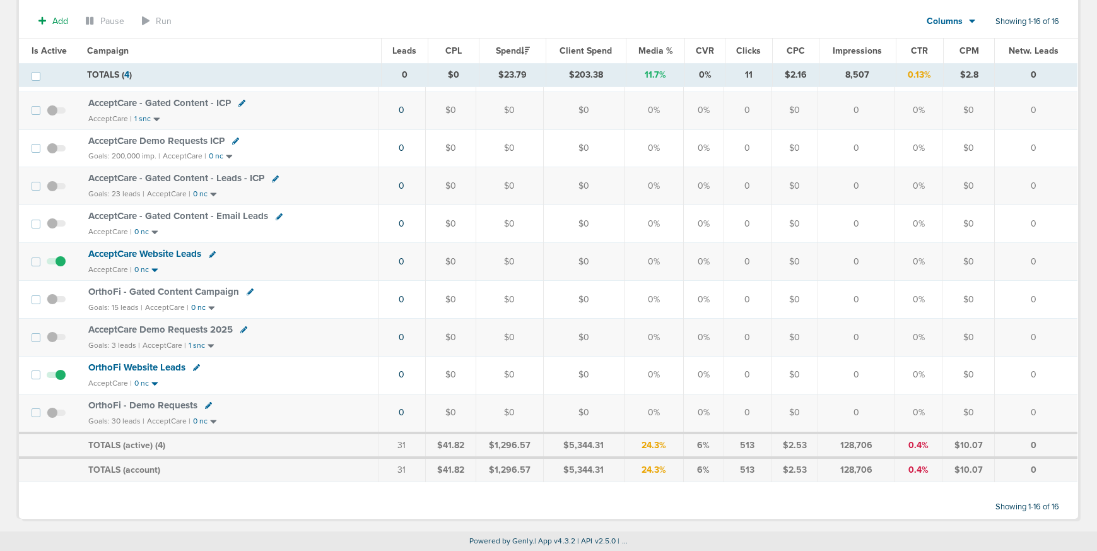
scroll to position [369, 0]
